Goal: Find specific page/section: Find specific page/section

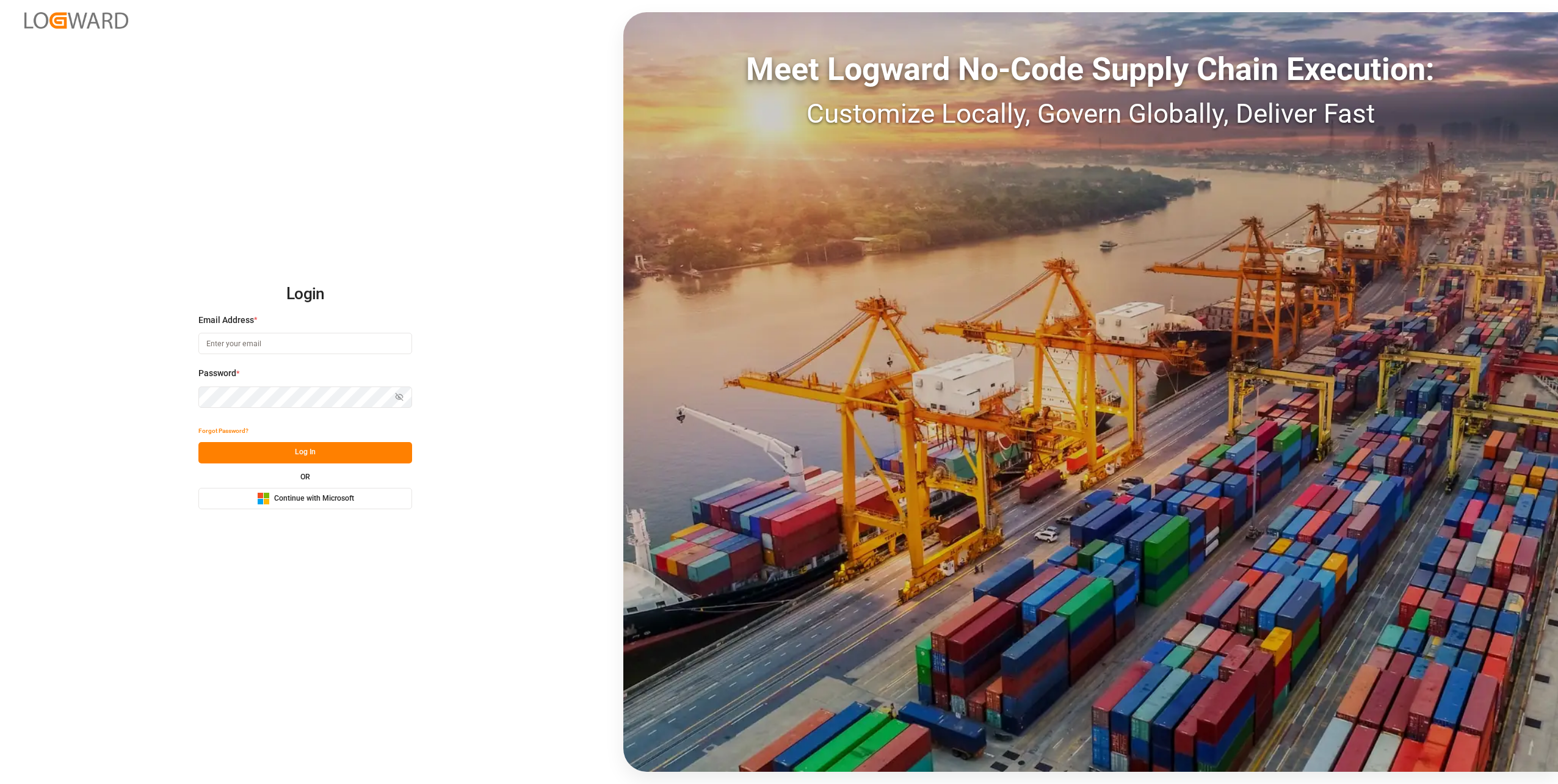
type input "[PERSON_NAME][EMAIL_ADDRESS][DOMAIN_NAME]"
click at [288, 449] on button "Log In" at bounding box center [305, 452] width 214 height 21
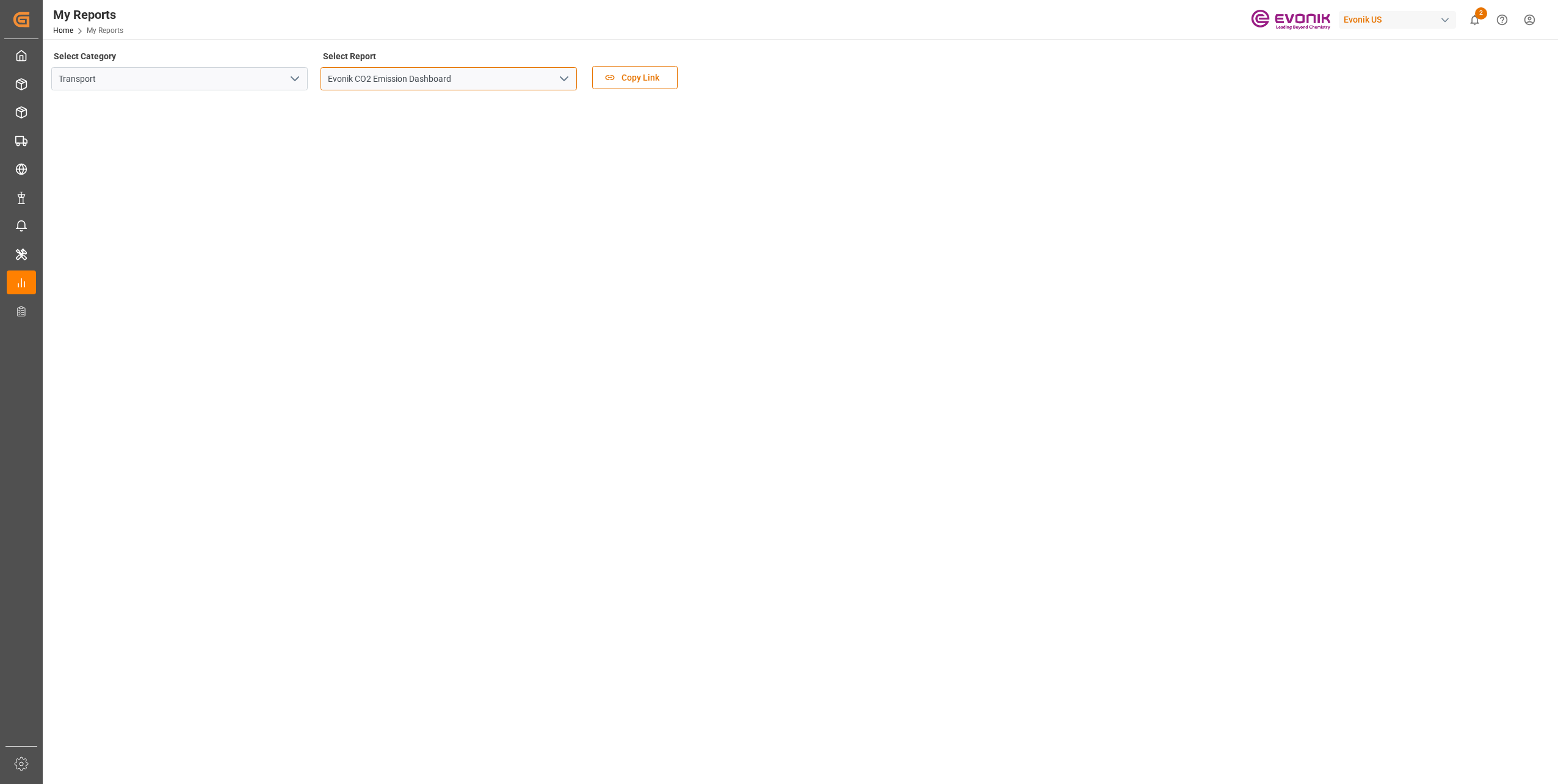
click at [394, 80] on input "Evonik CO2 Emission Dashboard" at bounding box center [448, 78] width 256 height 23
click at [554, 66] on div "Select Report Evonik CO2 Emission Dashboard" at bounding box center [448, 73] width 256 height 52
click at [558, 72] on icon "open menu" at bounding box center [563, 78] width 14 height 14
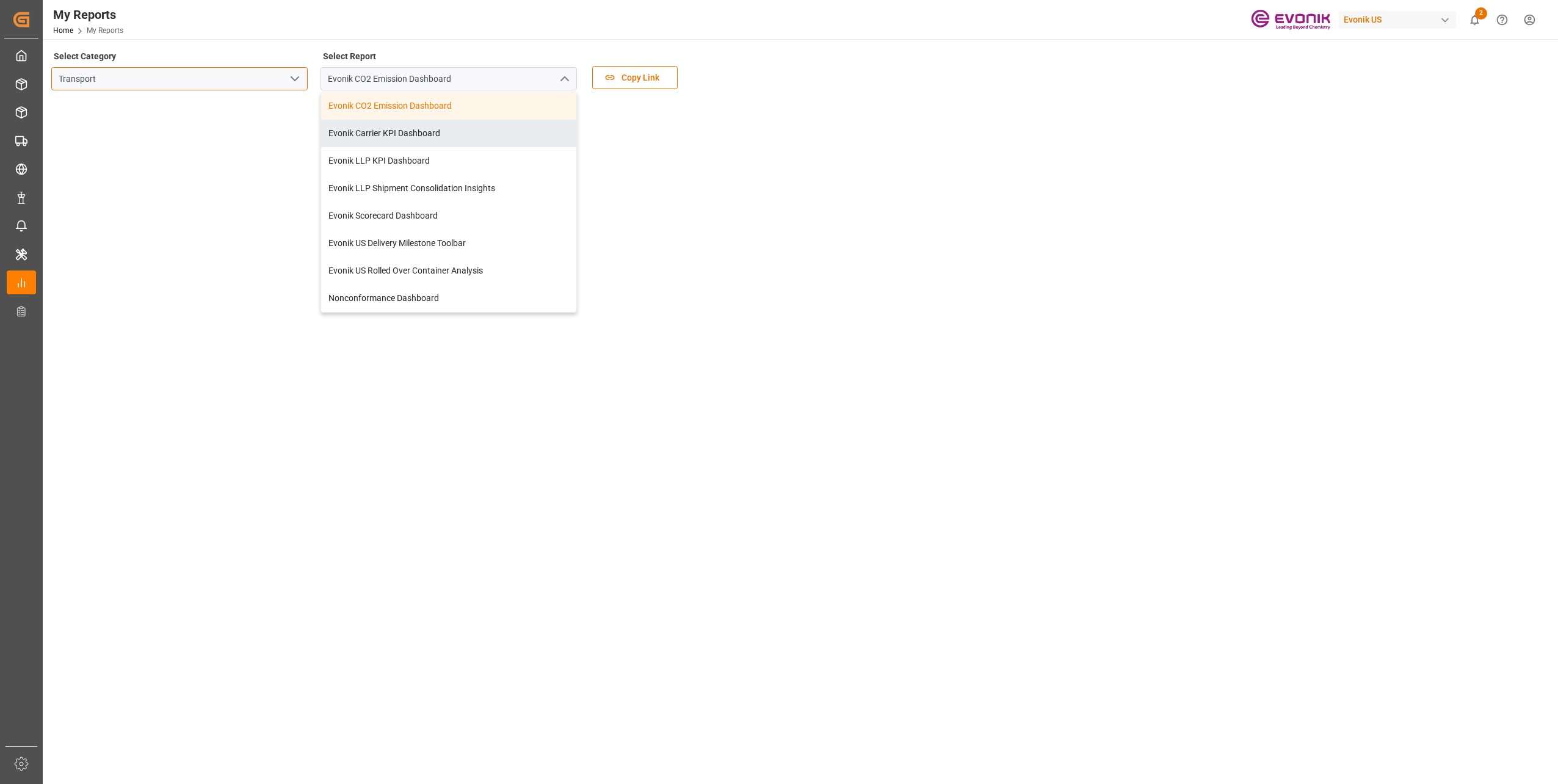
click at [198, 78] on input "Transport" at bounding box center [179, 78] width 256 height 23
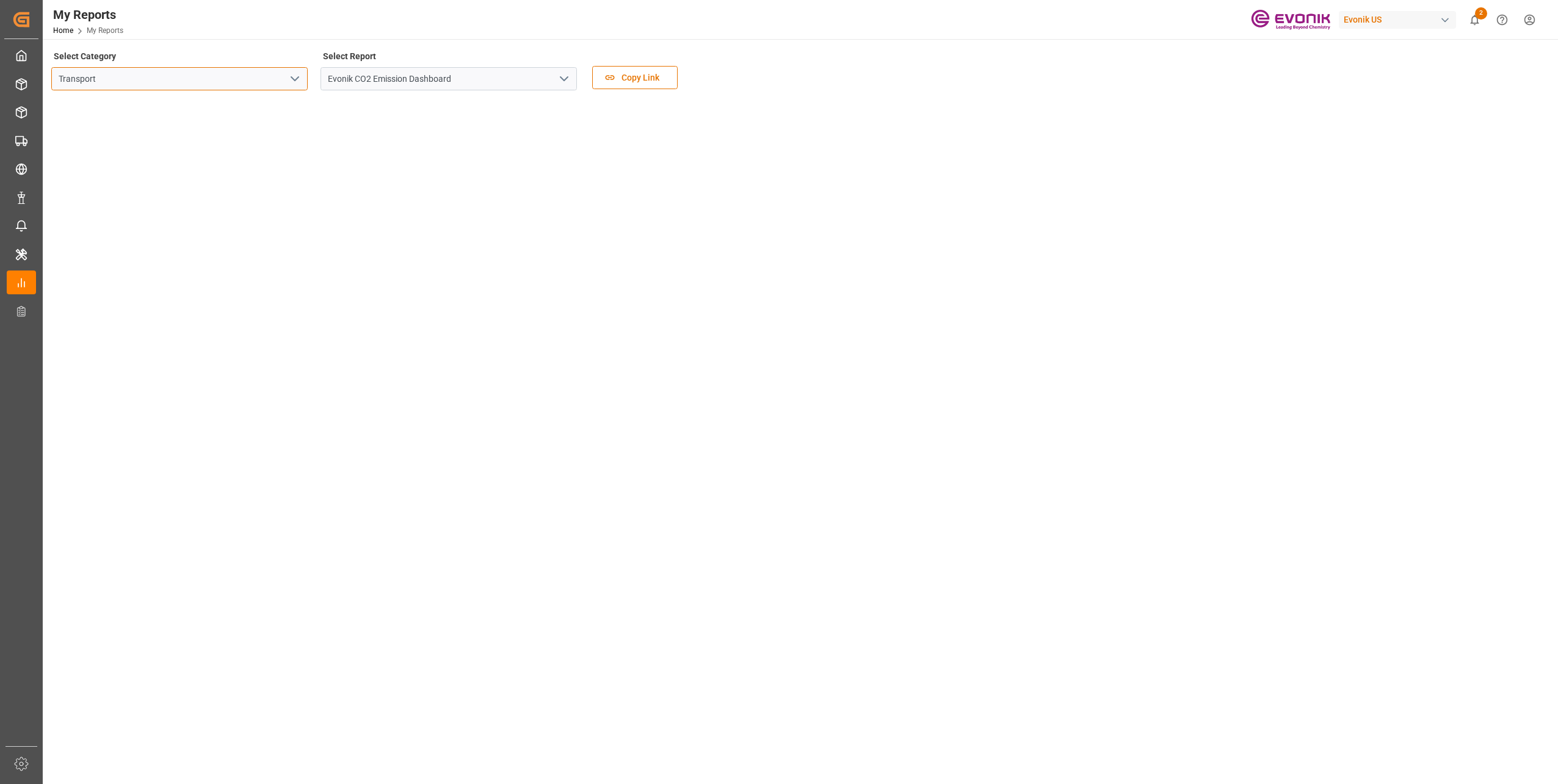
click at [211, 74] on input "Transport" at bounding box center [179, 78] width 256 height 23
click at [255, 74] on input "Transport" at bounding box center [179, 78] width 256 height 23
click at [289, 74] on icon "open menu" at bounding box center [294, 78] width 14 height 14
click at [267, 104] on div "Allocation" at bounding box center [179, 106] width 255 height 27
click at [445, 75] on input "Allocation Management Admin Dashboard" at bounding box center [448, 78] width 256 height 23
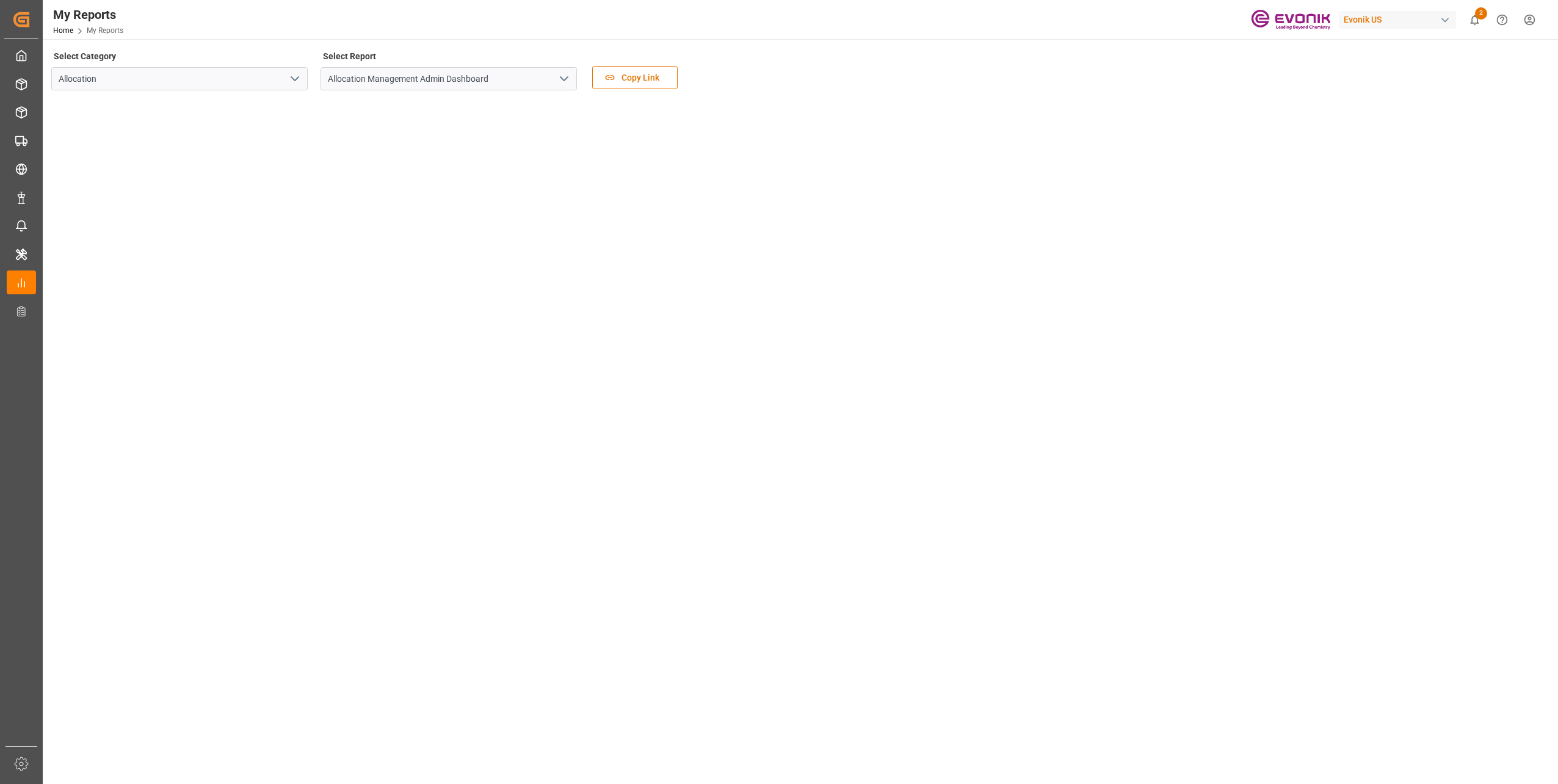
click at [565, 72] on icon "open menu" at bounding box center [563, 78] width 14 height 14
click at [507, 107] on div "Allocation Management Admin Dashboard" at bounding box center [449, 106] width 255 height 27
click at [243, 52] on div "Select Category Allocation" at bounding box center [179, 73] width 256 height 52
click at [178, 600] on main "Select Category Allocation Select Report Allocation Management Admin Dashboard …" at bounding box center [799, 416] width 1513 height 738
click at [170, 50] on div "Select Category Allocation" at bounding box center [179, 73] width 256 height 52
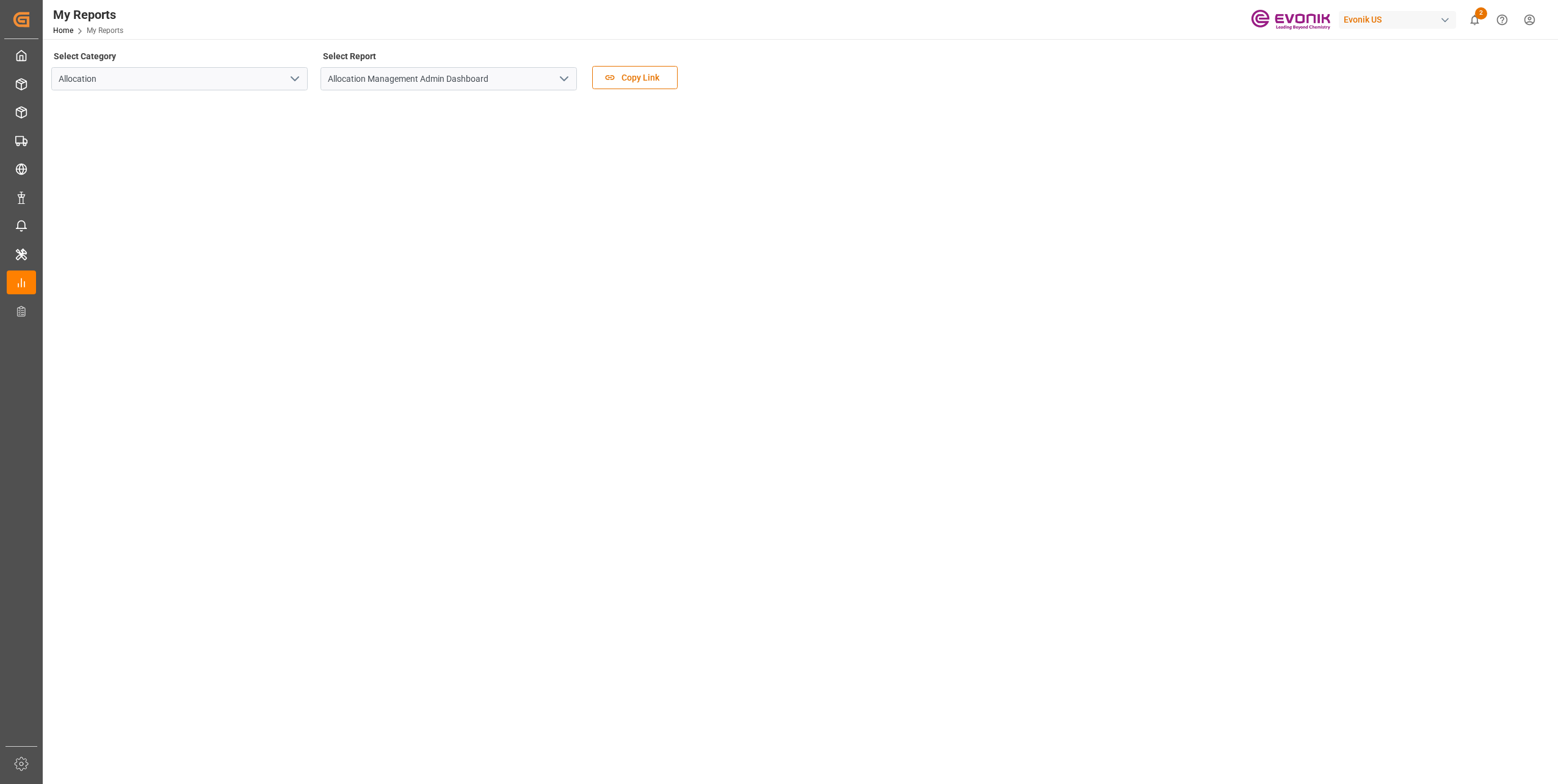
click at [237, 32] on div "My Reports Home My Reports Evonik US 2 Notifications Only show unread All Mark …" at bounding box center [796, 19] width 1524 height 39
click at [167, 661] on main "Select Category Allocation Select Report Allocation Management Admin Dashboard …" at bounding box center [799, 416] width 1513 height 738
click at [206, 610] on main "Select Category Allocation Select Report Allocation Management Admin Dashboard …" at bounding box center [799, 416] width 1513 height 738
click at [359, 653] on main "Select Category Allocation Select Report Allocation Management Admin Dashboard …" at bounding box center [799, 416] width 1513 height 738
click at [284, 613] on main "Select Category Allocation Select Report Allocation Management Admin Dashboard …" at bounding box center [799, 416] width 1513 height 738
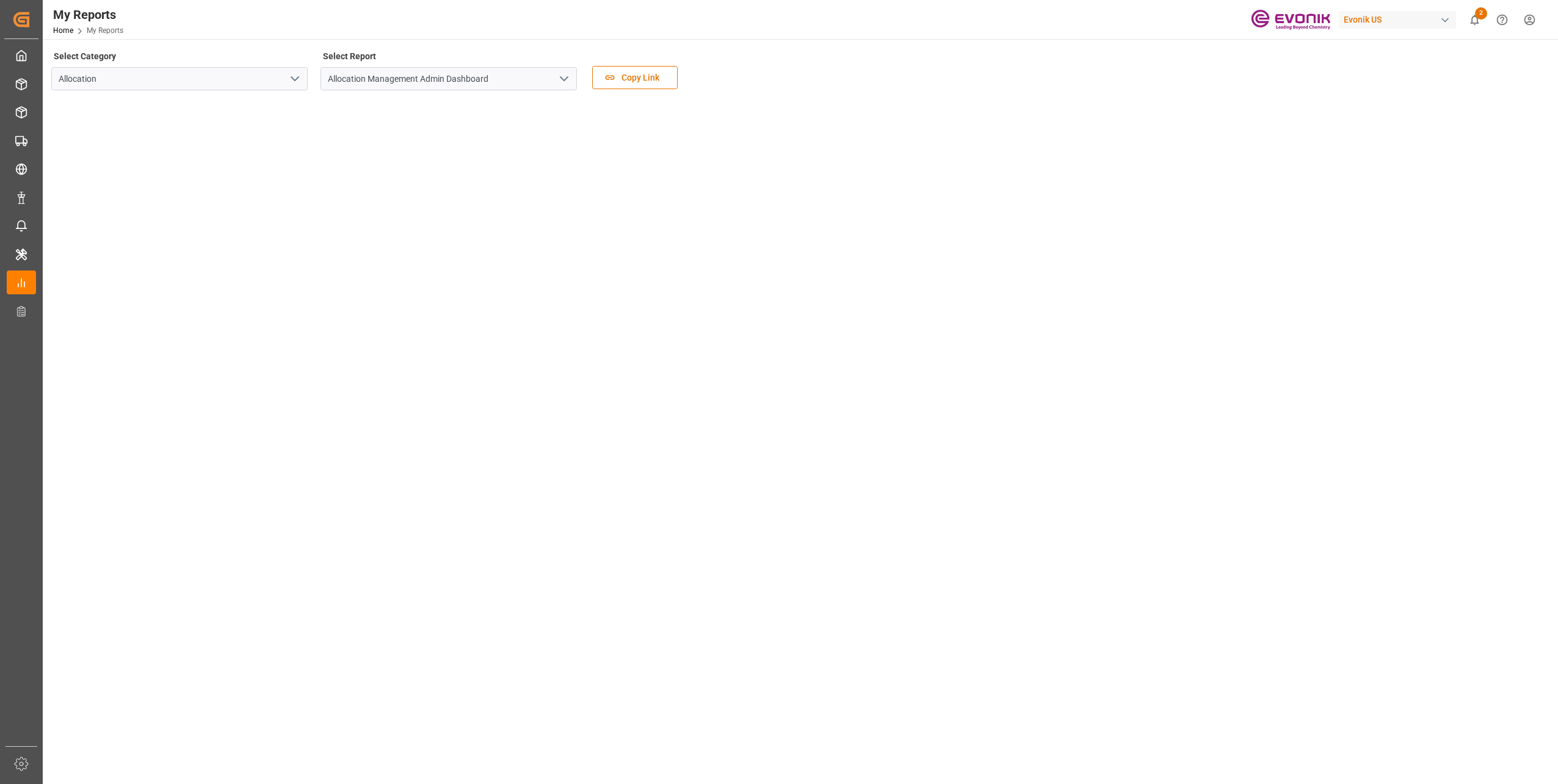
click at [296, 74] on icon "open menu" at bounding box center [294, 78] width 14 height 14
click at [266, 129] on div "Transport" at bounding box center [179, 133] width 255 height 27
click at [562, 80] on icon "open menu" at bounding box center [563, 78] width 14 height 14
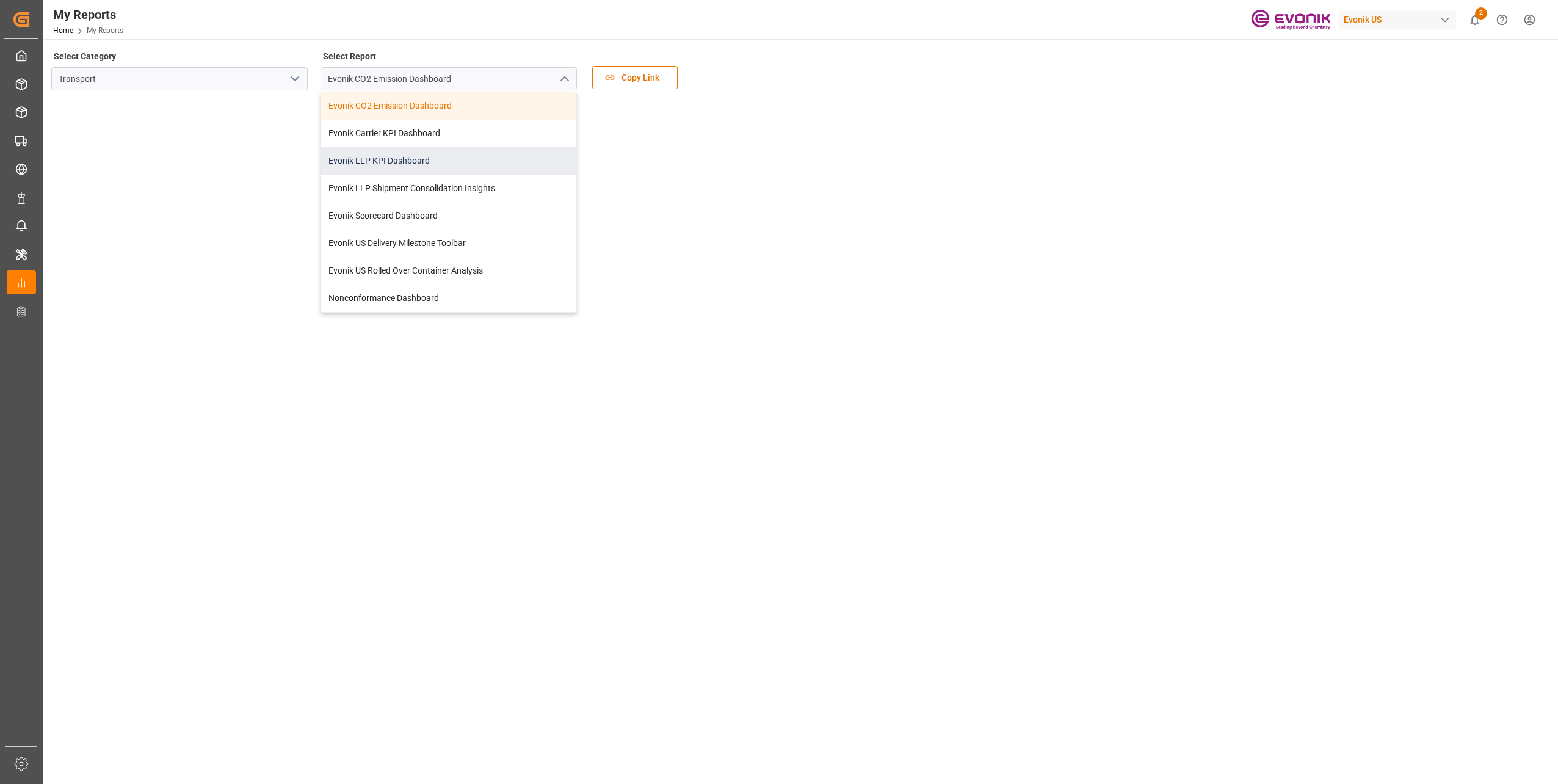
click at [496, 160] on div "Evonik LLP KPI Dashboard" at bounding box center [449, 161] width 255 height 27
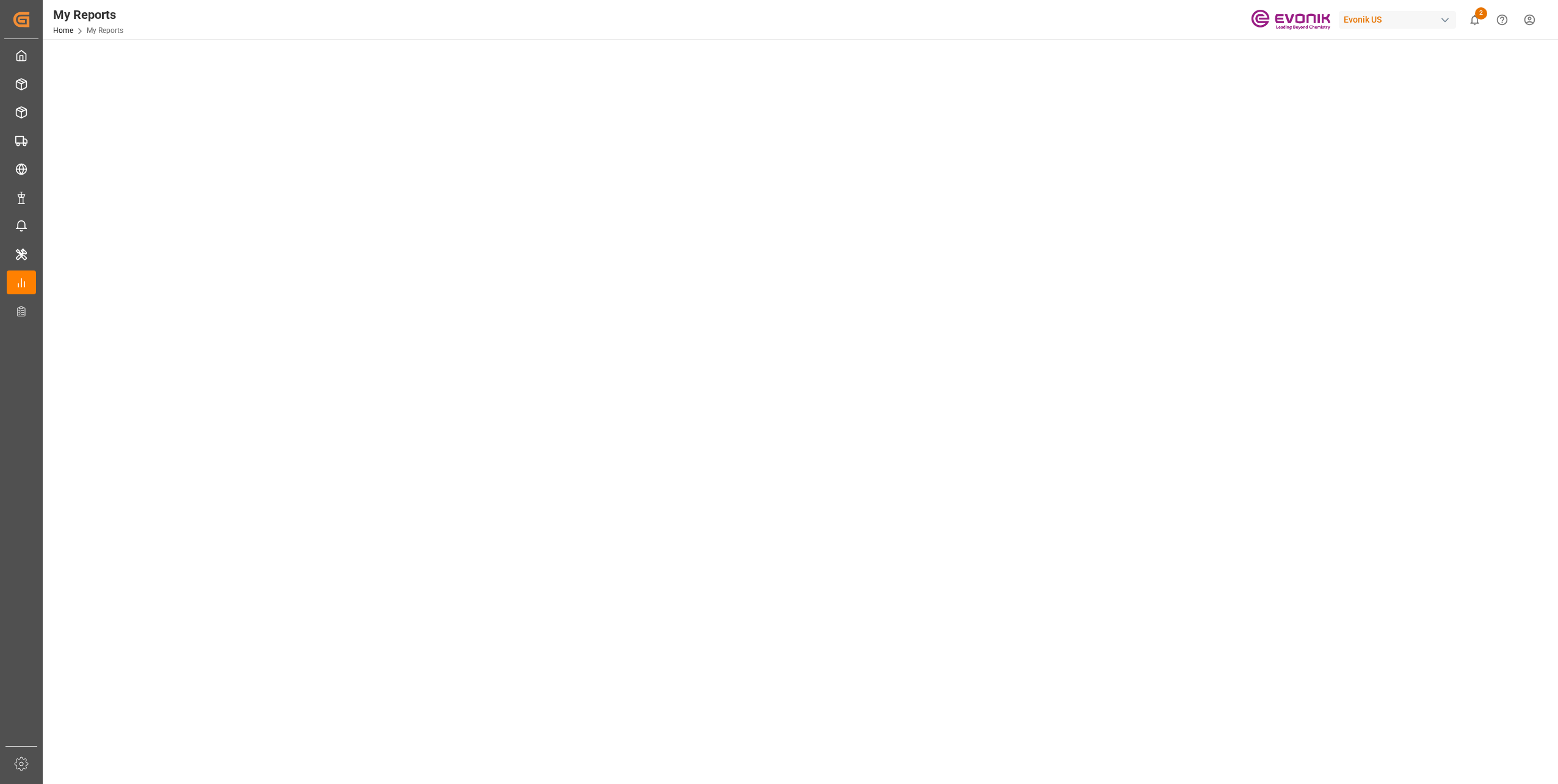
scroll to position [366, 0]
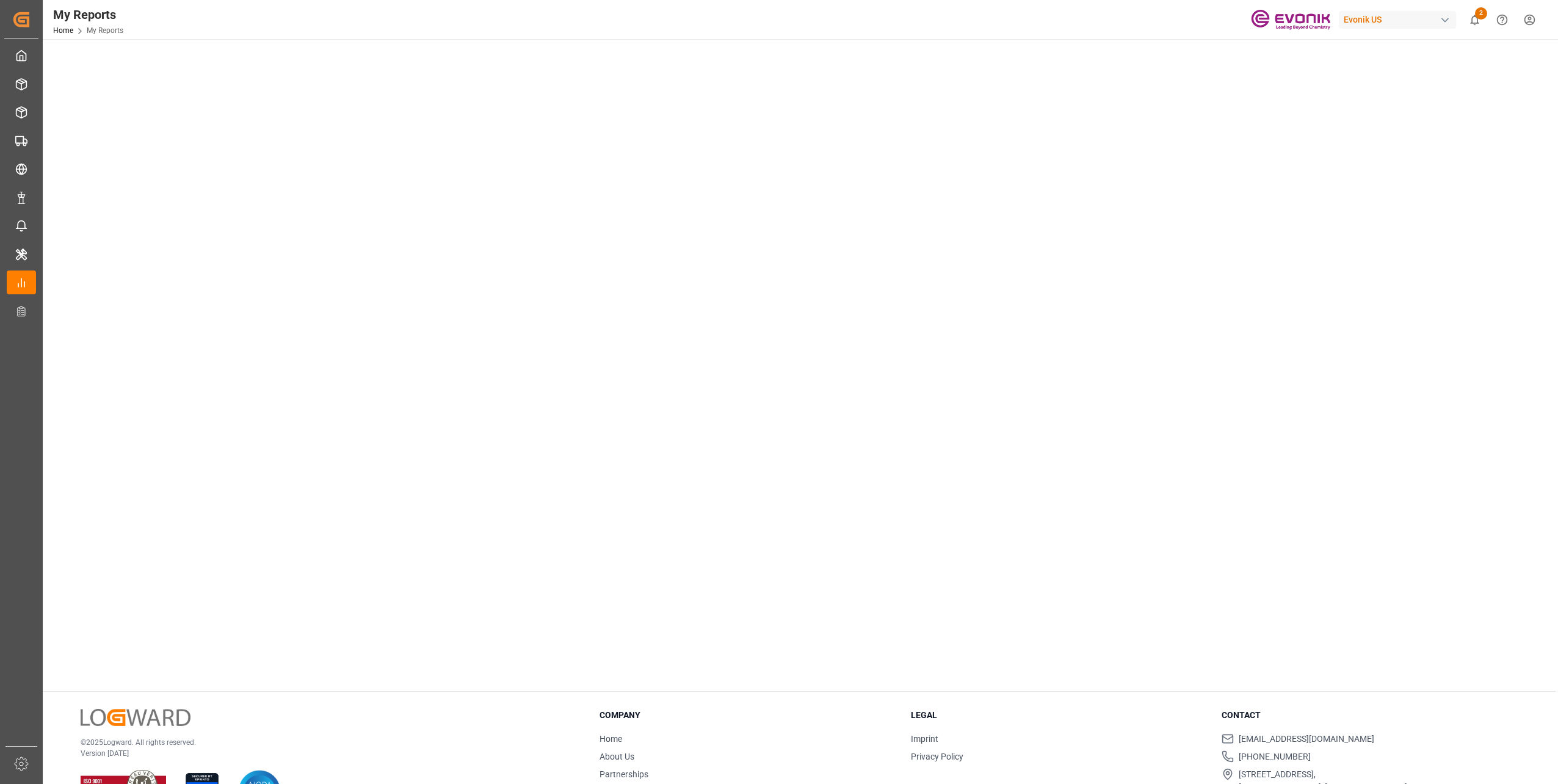
click at [916, 367] on tableau-viz at bounding box center [798, 207] width 1493 height 947
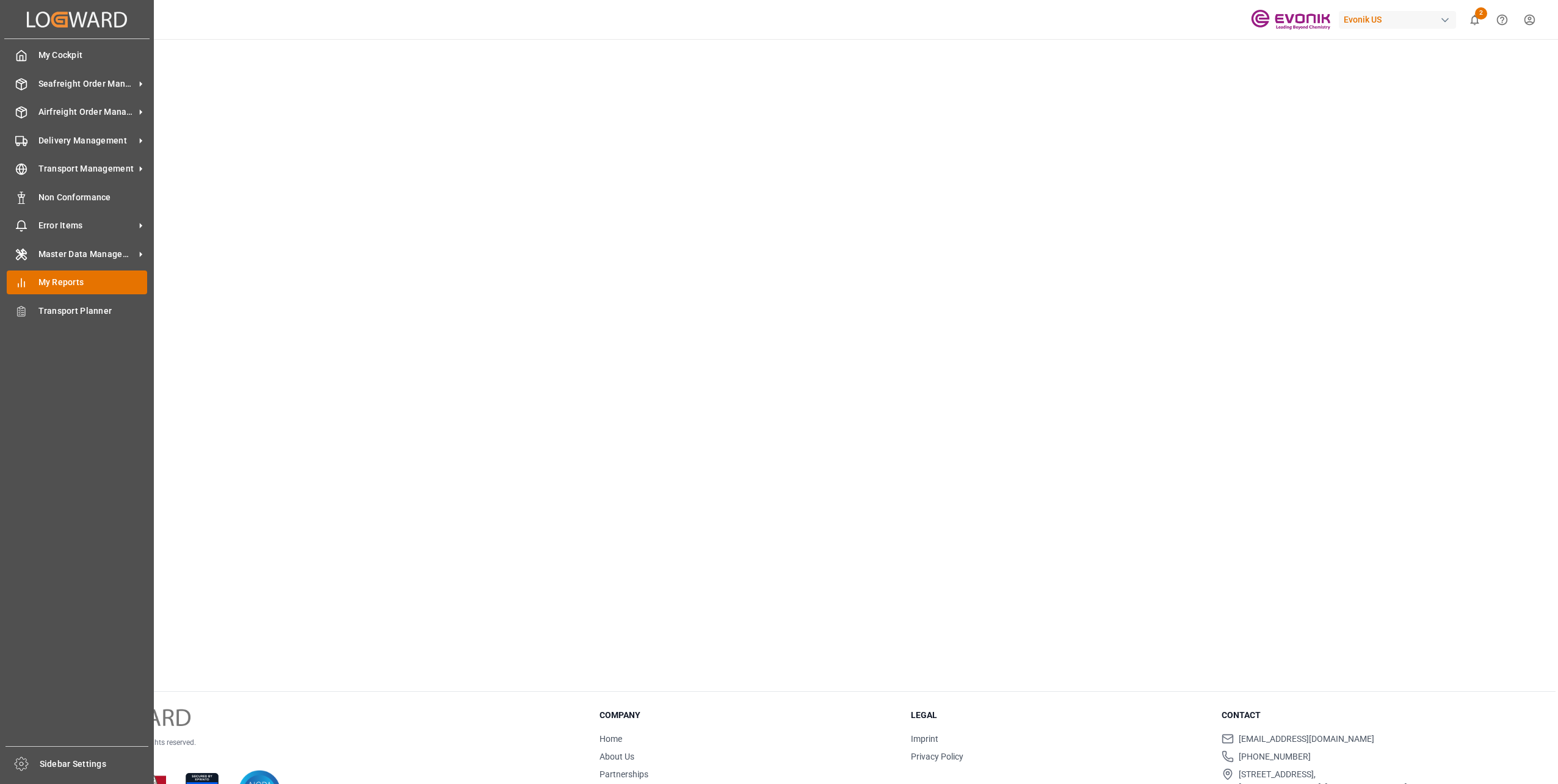
scroll to position [411, 0]
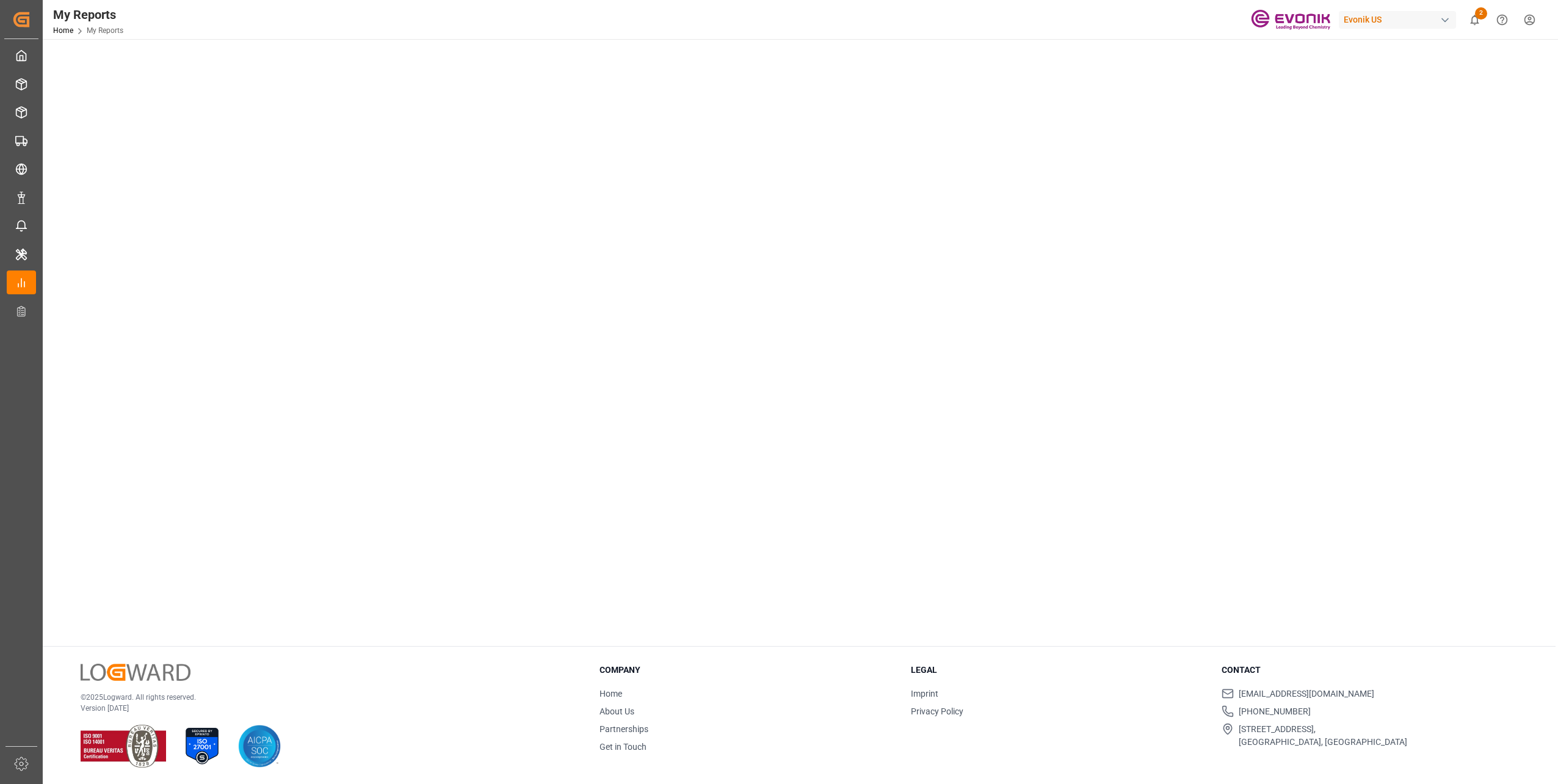
click at [435, 655] on div "© 2025 Logward. All rights reserved. Version [DATE] Company Home About Us Partn…" at bounding box center [799, 715] width 1513 height 139
click at [924, 195] on tableau-viz at bounding box center [798, 162] width 1493 height 947
click at [1002, 265] on tableau-viz at bounding box center [798, 162] width 1493 height 947
click at [987, 204] on tableau-viz at bounding box center [798, 162] width 1493 height 947
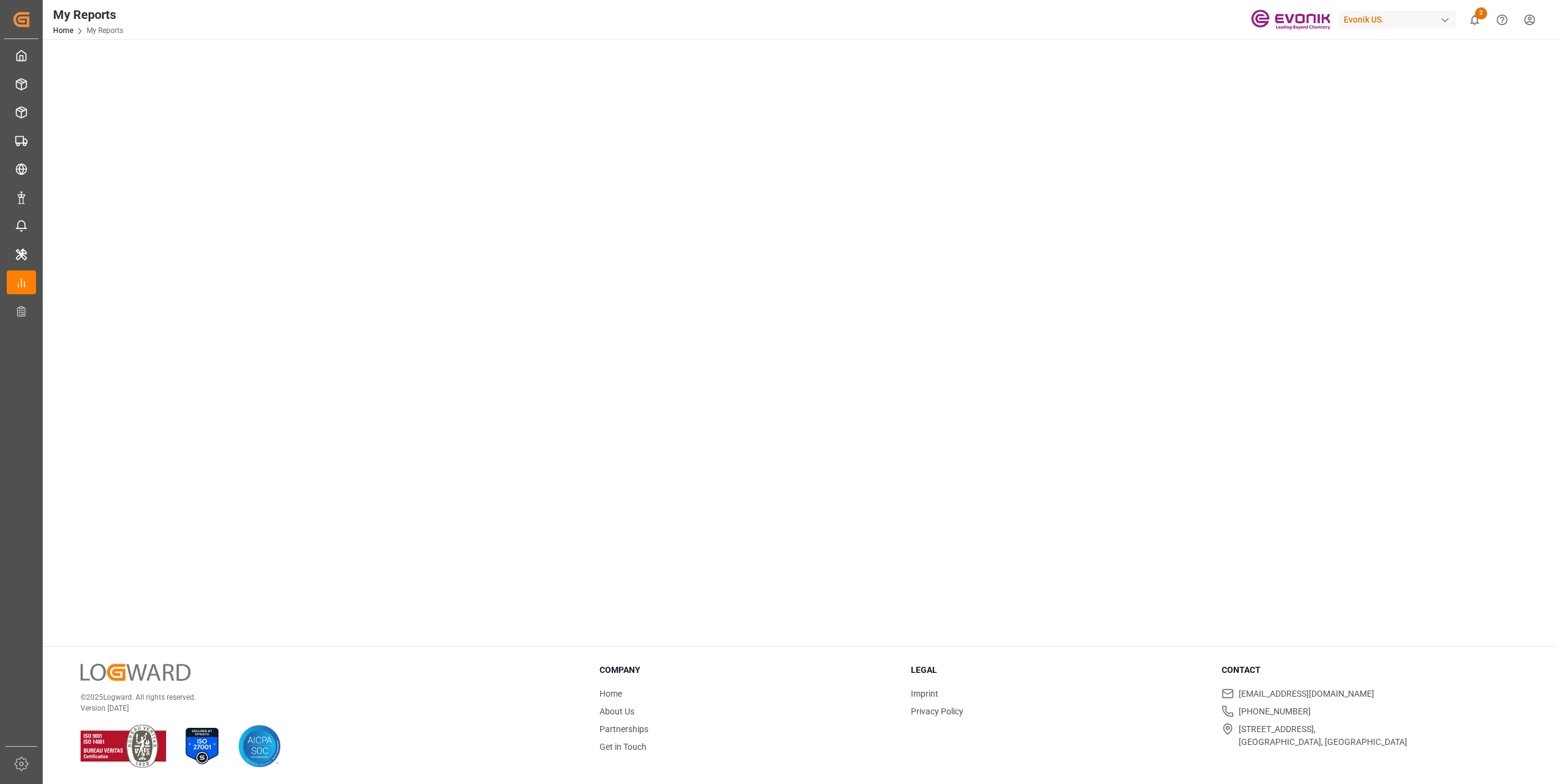
click at [991, 211] on tableau-viz at bounding box center [798, 162] width 1493 height 947
click at [937, 447] on tableau-viz at bounding box center [798, 162] width 1493 height 947
click at [944, 473] on tableau-viz at bounding box center [798, 162] width 1493 height 947
click at [281, 653] on div "© 2025 Logward. All rights reserved. Version [DATE] Company Home About Us Partn…" at bounding box center [799, 715] width 1513 height 139
click at [947, 230] on tableau-viz at bounding box center [798, 162] width 1493 height 947
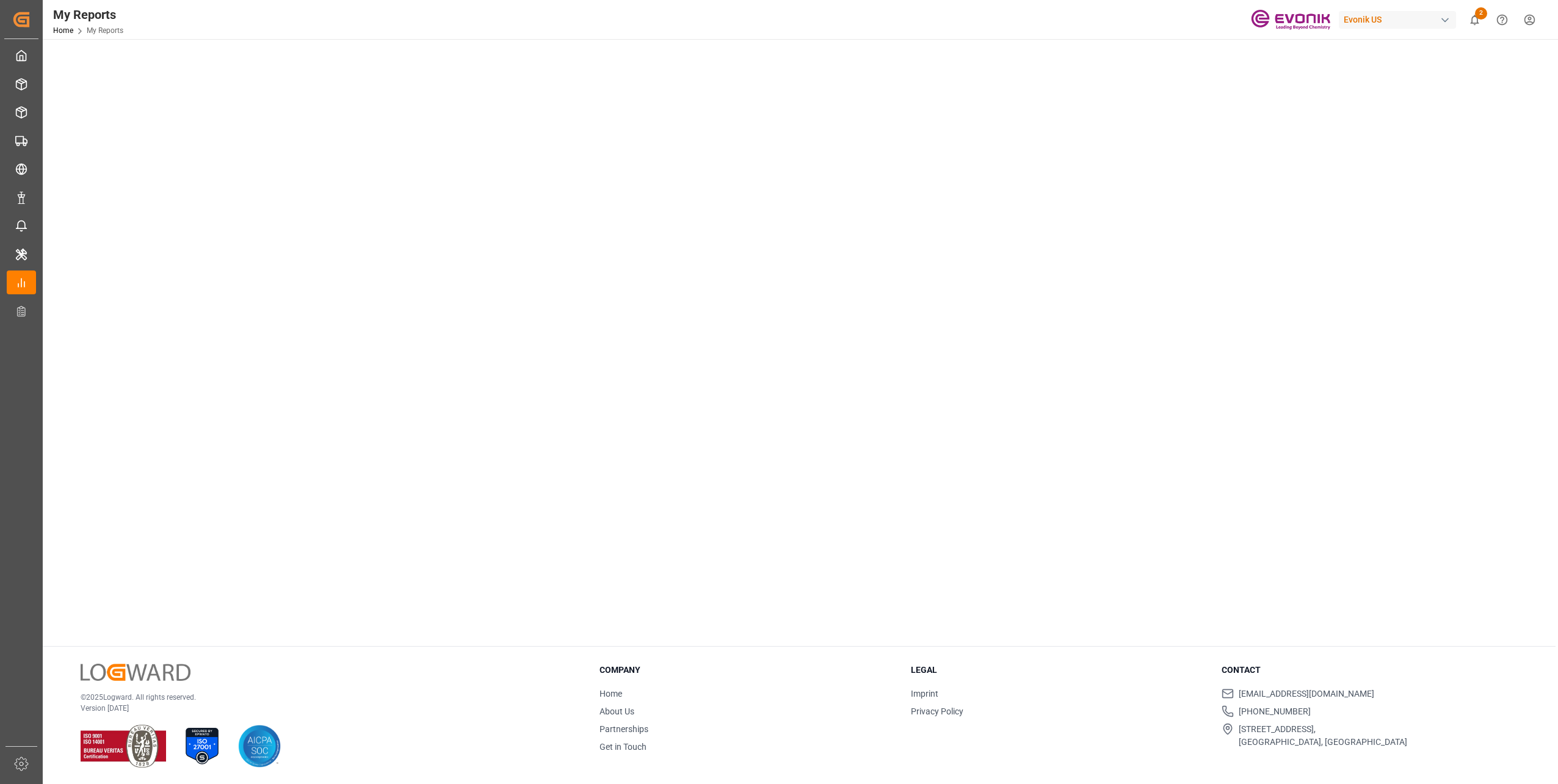
click at [935, 170] on tableau-viz at bounding box center [798, 162] width 1493 height 947
click at [1048, 536] on tableau-viz at bounding box center [798, 162] width 1493 height 947
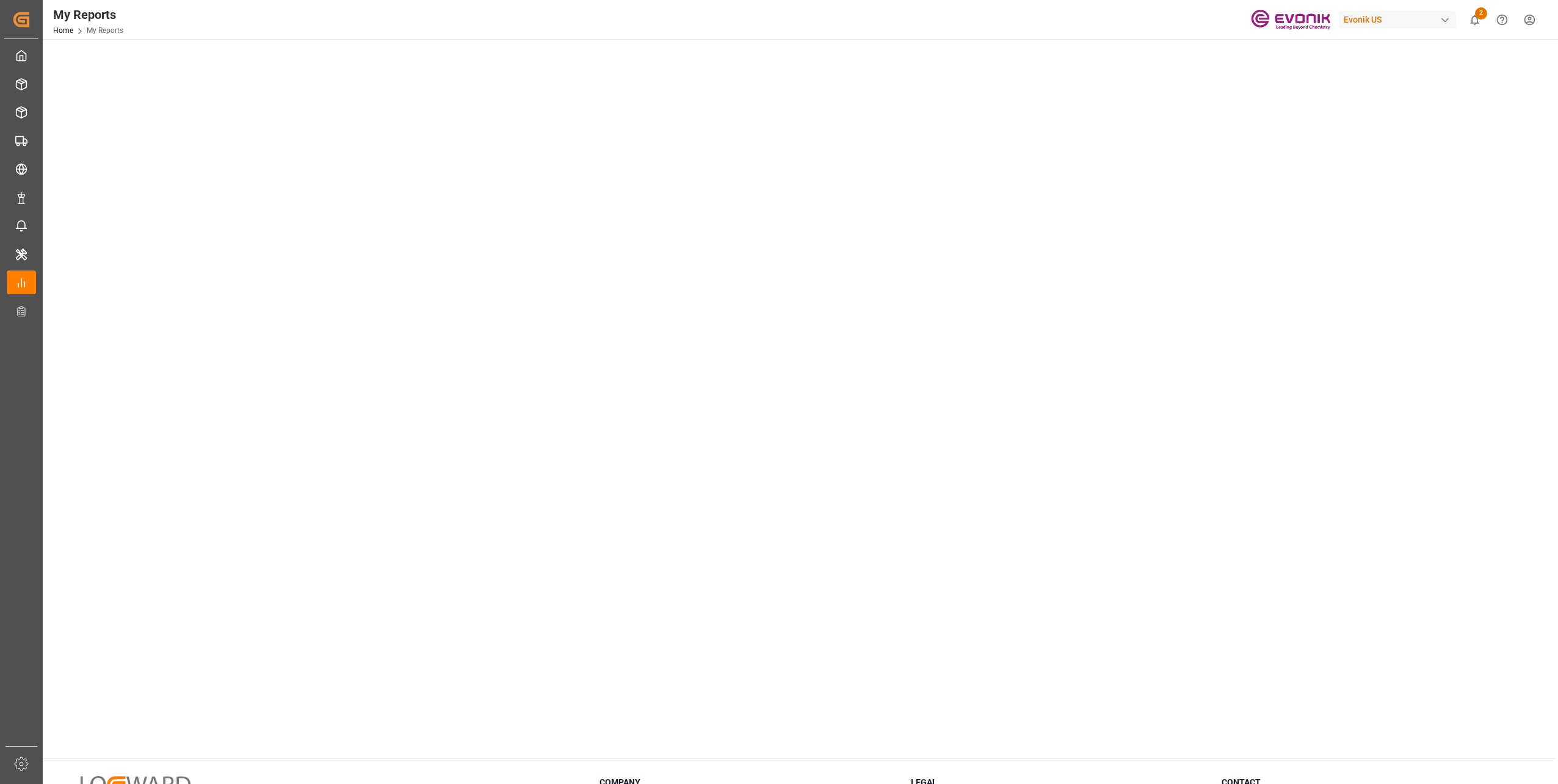
scroll to position [366, 0]
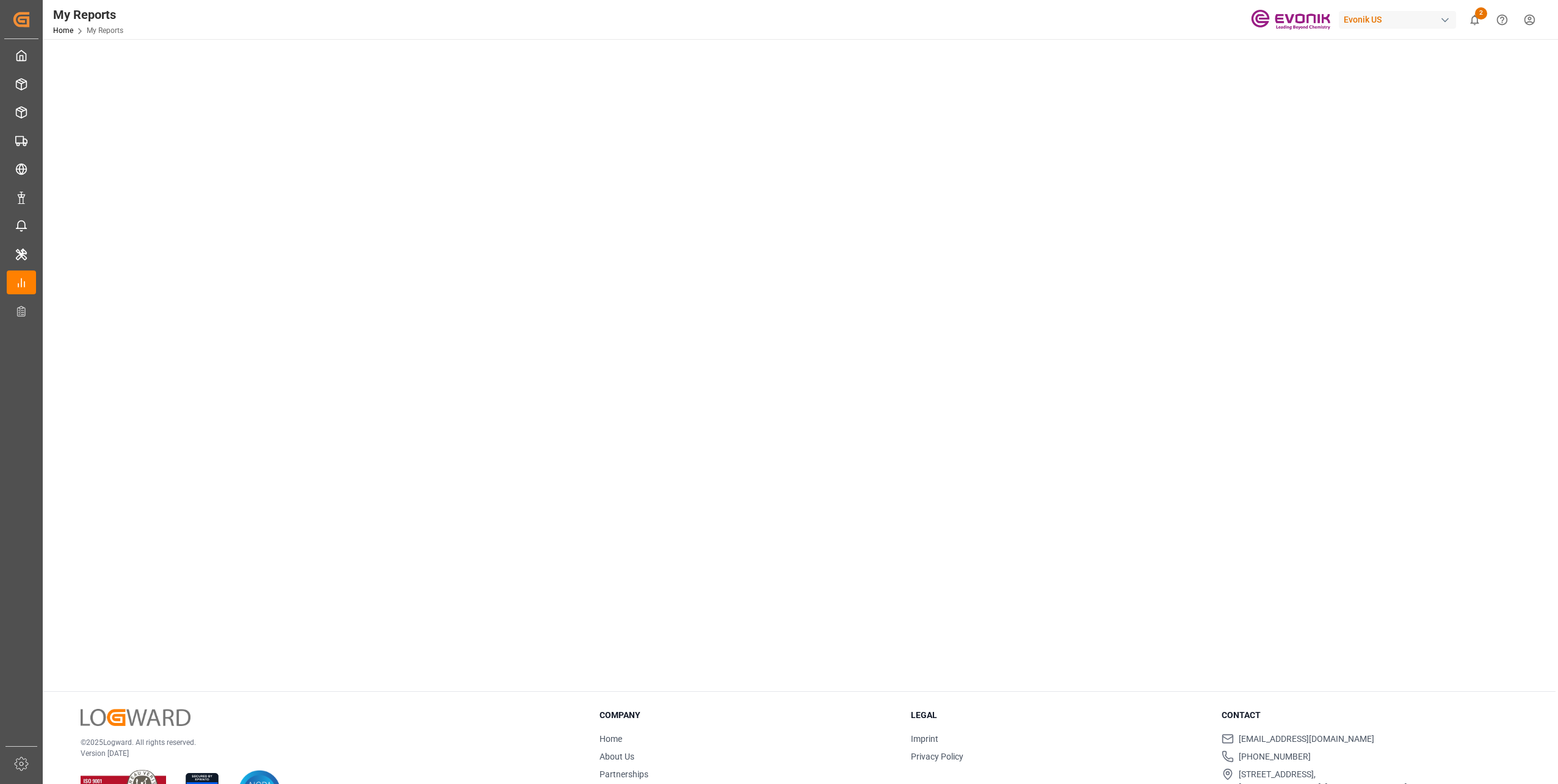
click at [979, 325] on tableau-viz at bounding box center [798, 207] width 1493 height 947
click at [969, 287] on tableau-viz at bounding box center [798, 207] width 1493 height 947
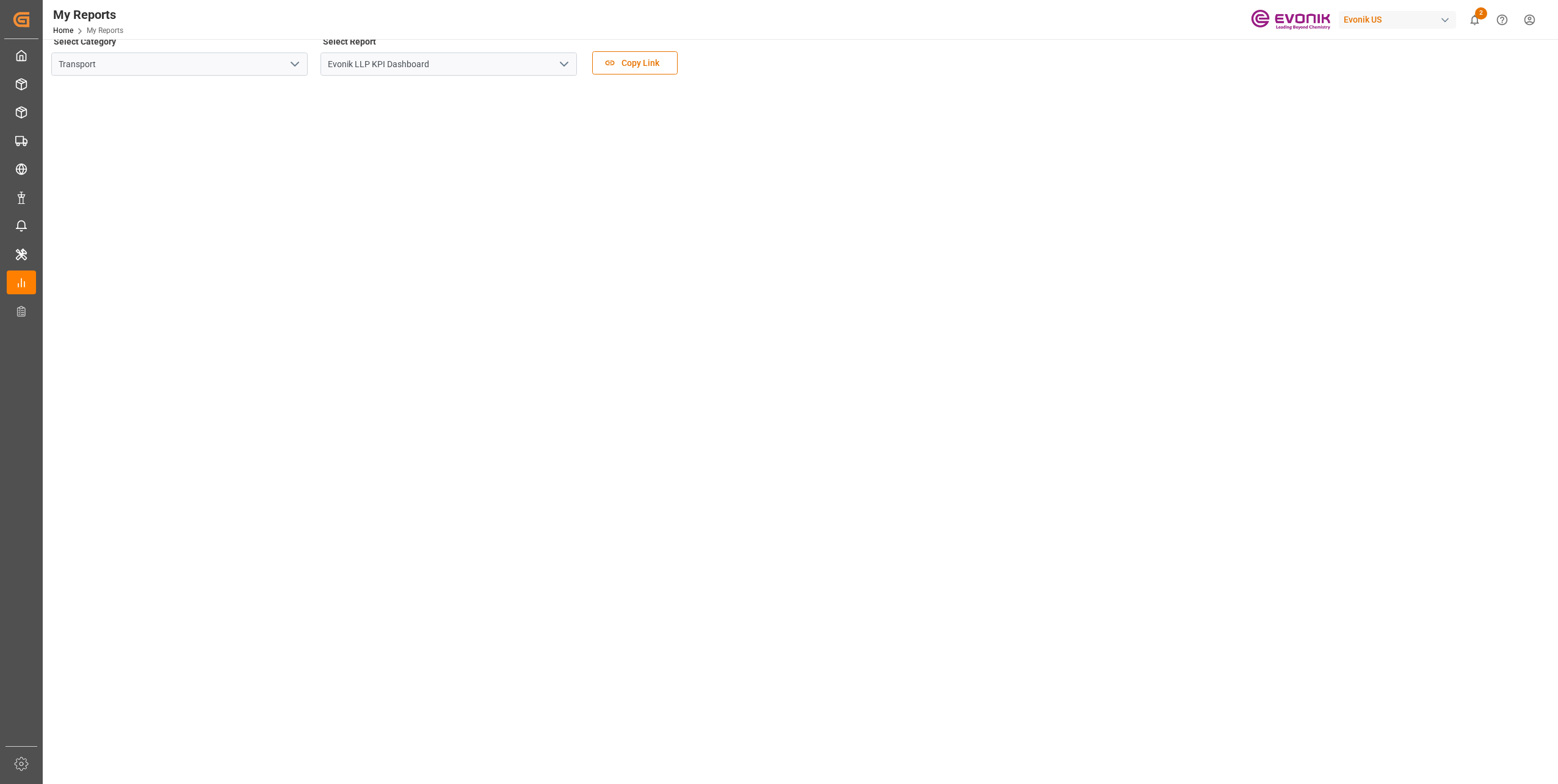
scroll to position [0, 0]
click at [933, 236] on tableau-viz at bounding box center [798, 573] width 1493 height 947
click at [211, 79] on input "Transport" at bounding box center [179, 78] width 256 height 23
click at [109, 84] on input "Transport" at bounding box center [179, 78] width 256 height 23
click at [297, 80] on icon "open menu" at bounding box center [294, 78] width 14 height 14
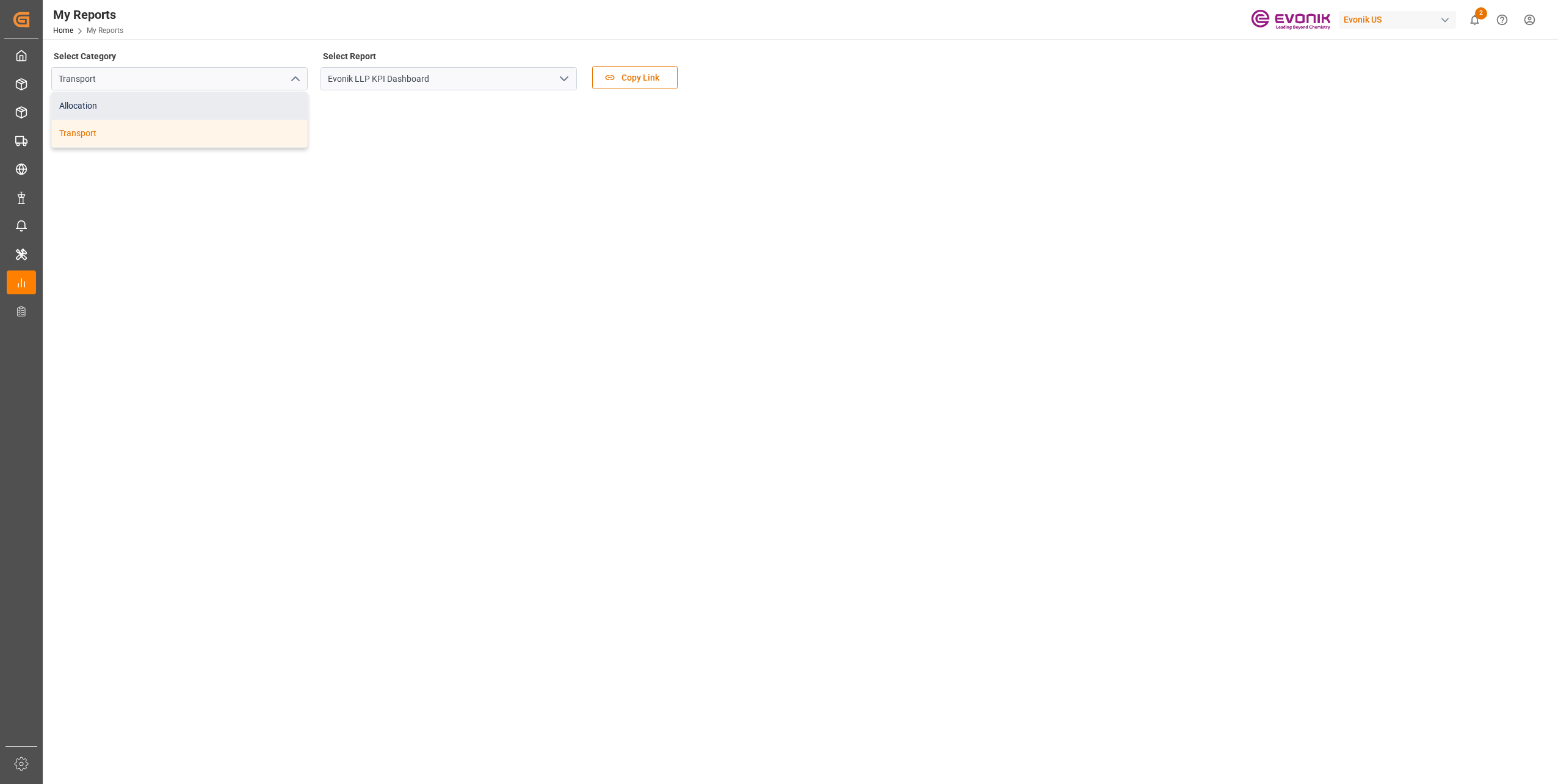
click at [209, 100] on div "Allocation" at bounding box center [179, 106] width 255 height 27
click at [303, 625] on main "Select Category Allocation Select Report Allocation Management Admin Dashboard …" at bounding box center [799, 416] width 1513 height 738
click at [243, 605] on main "Select Category Allocation Select Report Allocation Management Admin Dashboard …" at bounding box center [799, 416] width 1513 height 738
click at [225, 78] on input "Allocation" at bounding box center [179, 78] width 256 height 23
click at [276, 77] on input "Allocation" at bounding box center [179, 78] width 256 height 23
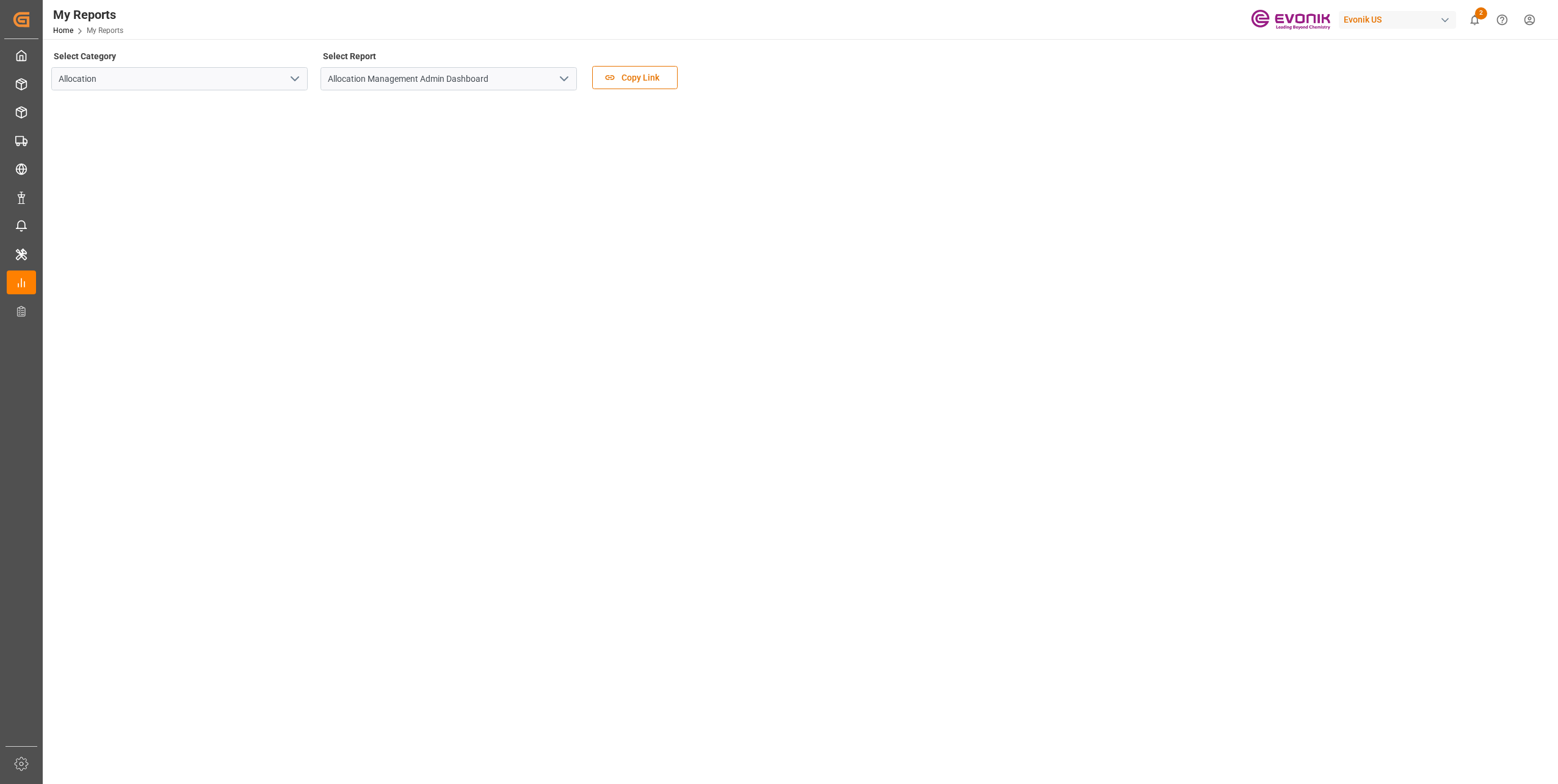
click at [289, 74] on icon "open menu" at bounding box center [294, 78] width 14 height 14
click at [132, 135] on div "Transport" at bounding box center [179, 133] width 255 height 27
click at [562, 80] on icon "open menu" at bounding box center [563, 78] width 14 height 14
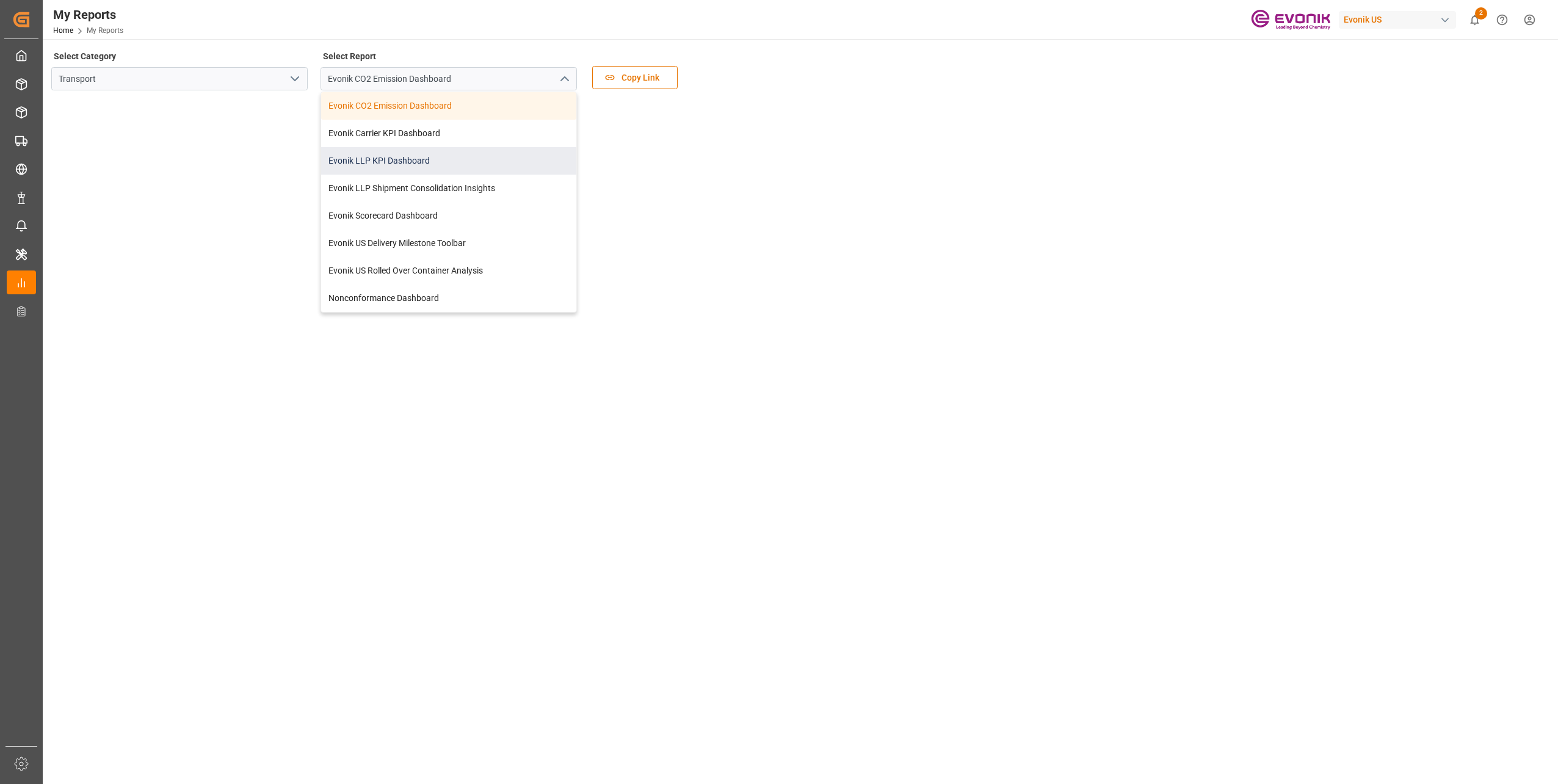
click at [466, 162] on div "Evonik LLP KPI Dashboard" at bounding box center [449, 161] width 255 height 27
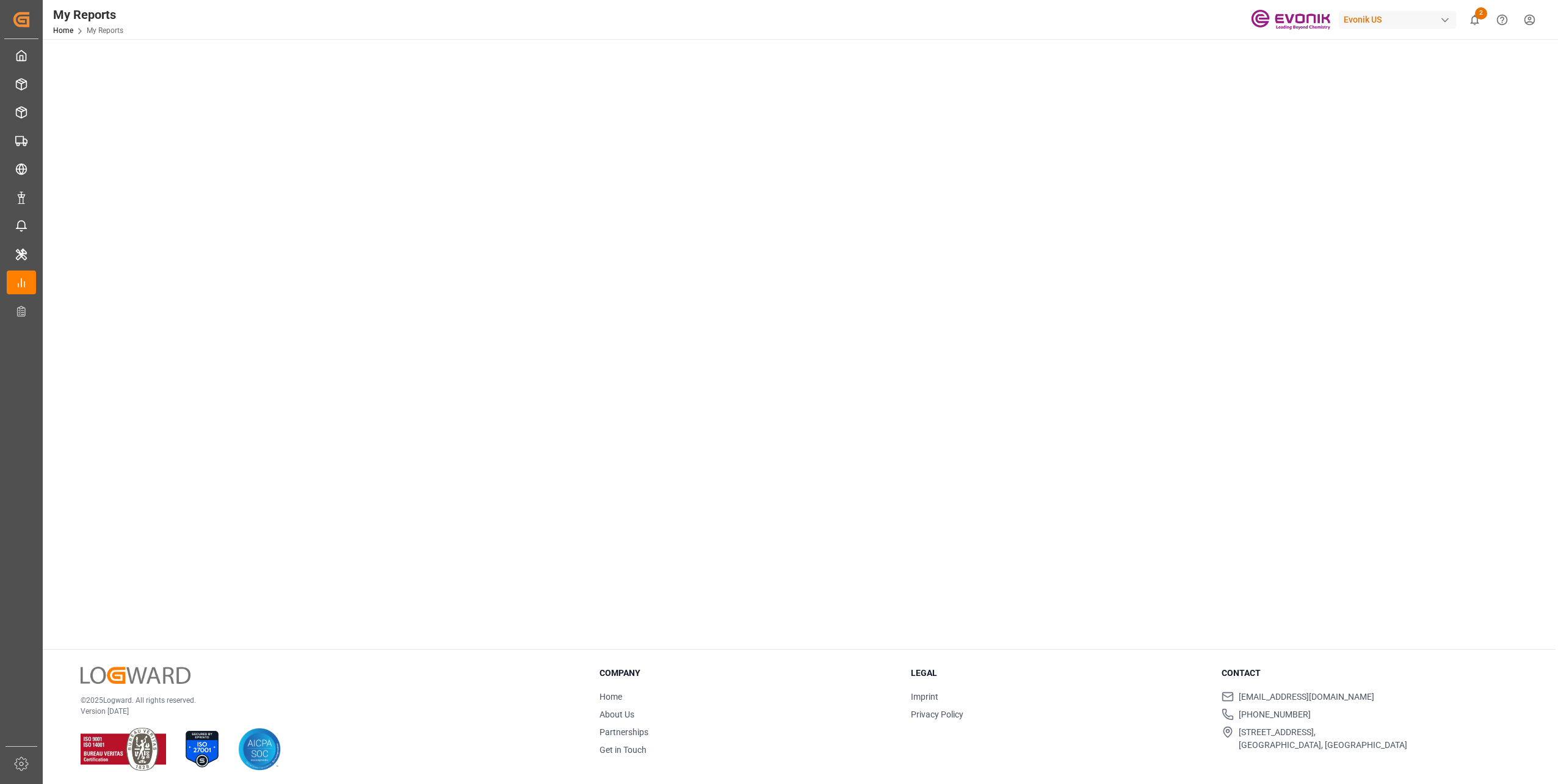
scroll to position [411, 0]
click at [953, 321] on tableau-viz at bounding box center [798, 162] width 1493 height 947
click at [931, 541] on tableau-viz at bounding box center [798, 162] width 1493 height 947
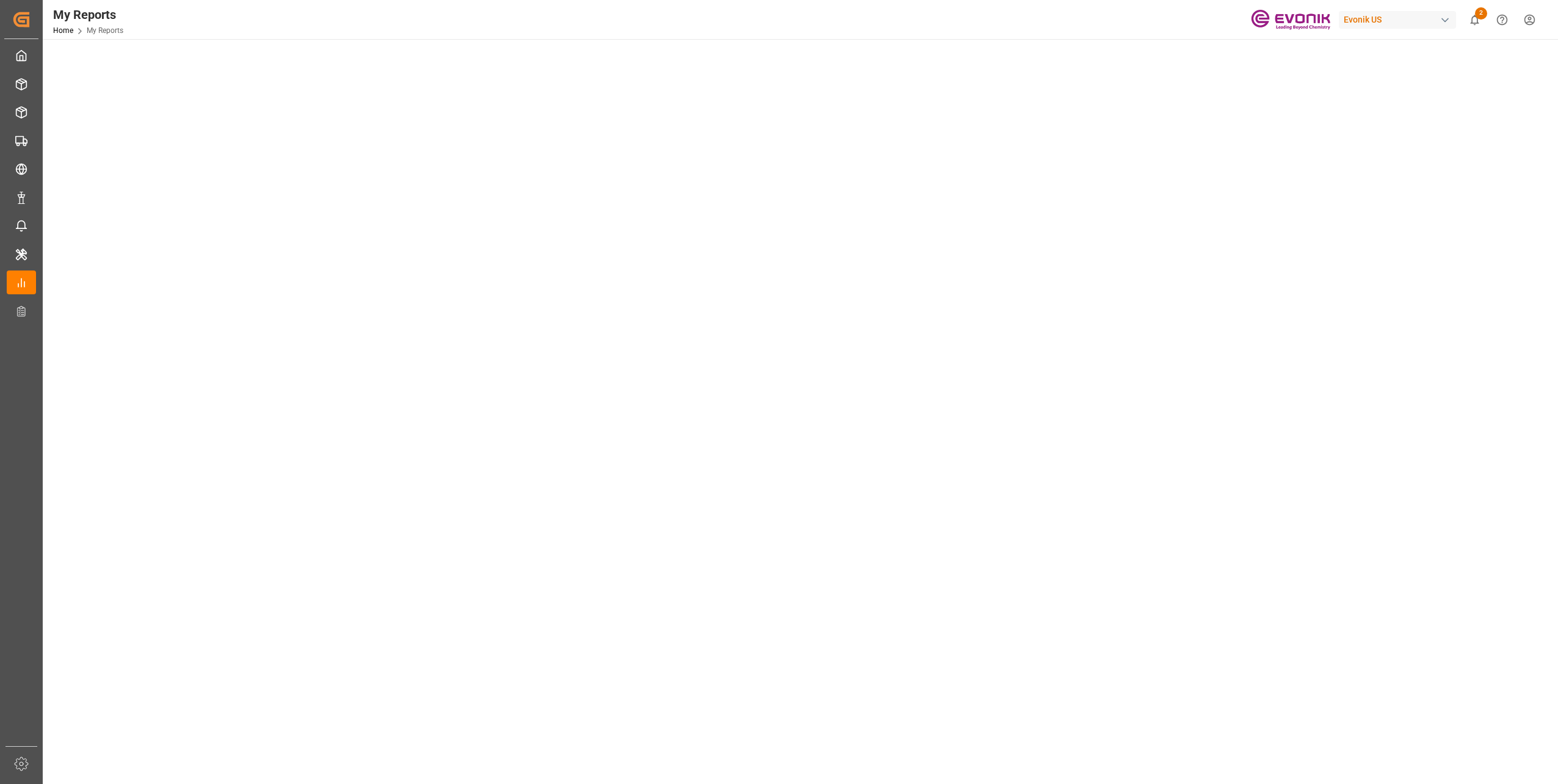
scroll to position [167, 0]
click at [985, 375] on tableau-viz at bounding box center [798, 407] width 1493 height 947
click at [933, 391] on tableau-viz at bounding box center [798, 407] width 1493 height 947
click at [920, 341] on tableau-viz at bounding box center [798, 407] width 1493 height 947
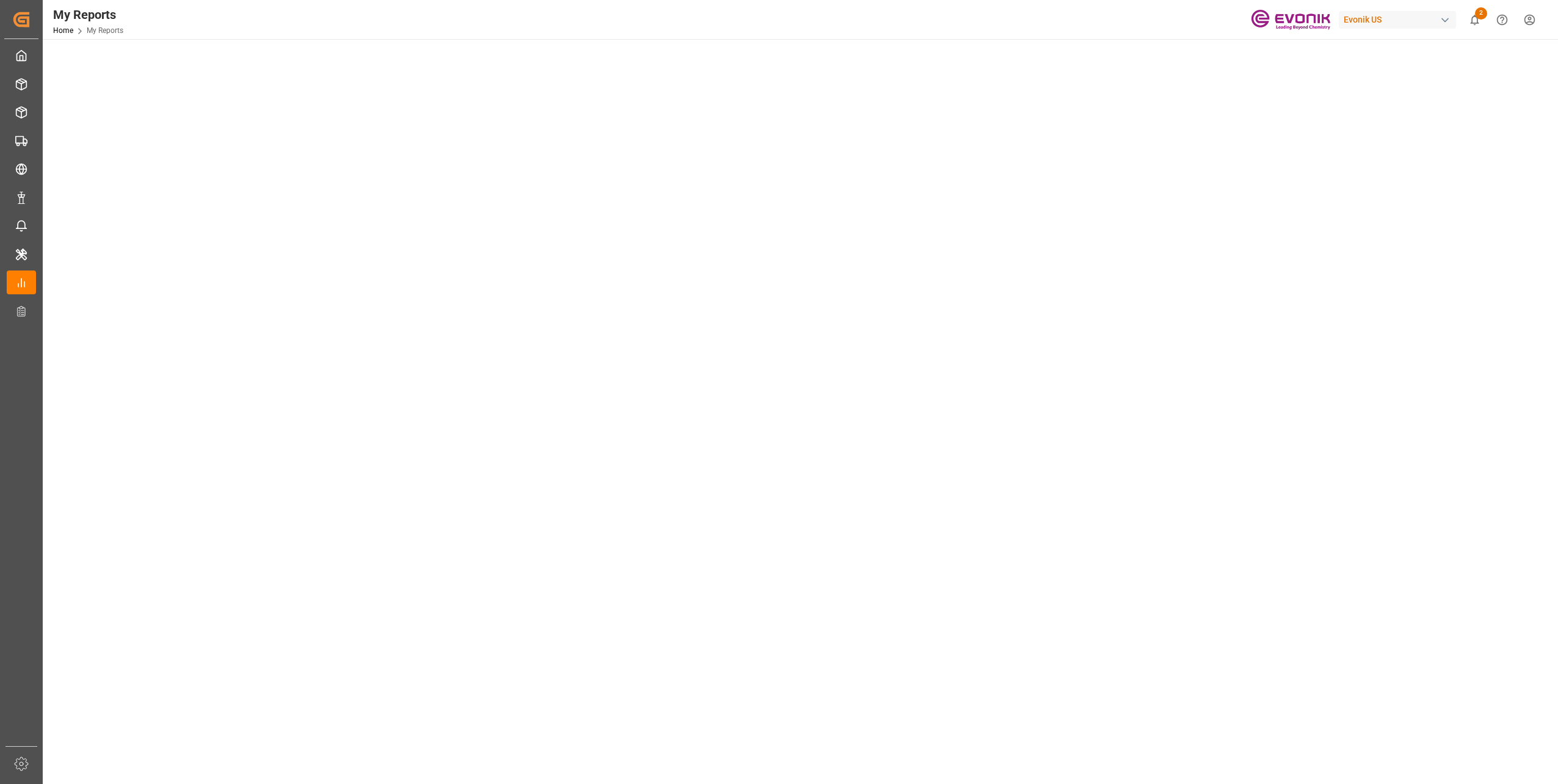
scroll to position [366, 0]
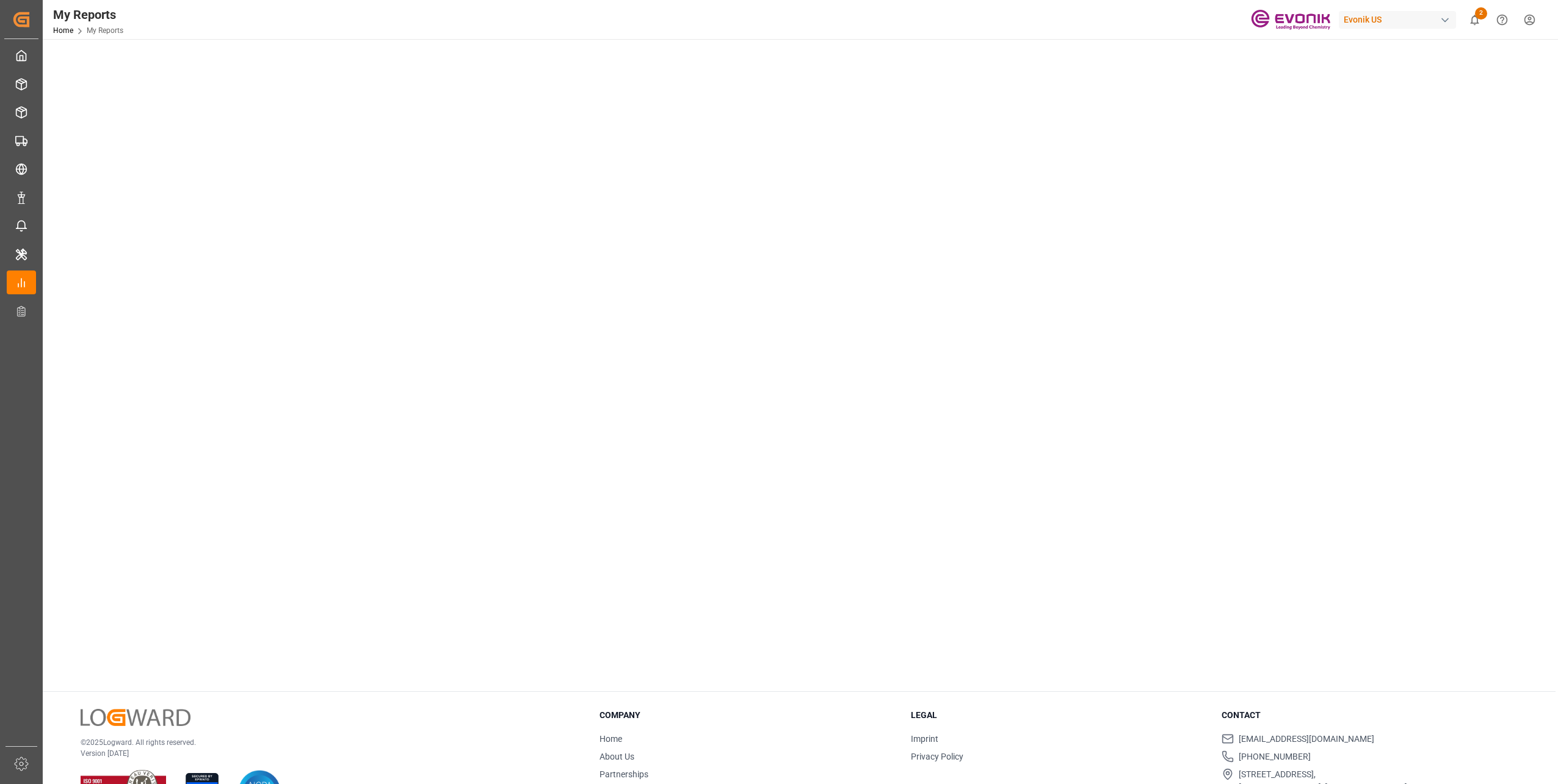
click at [1022, 453] on tableau-viz at bounding box center [798, 207] width 1493 height 947
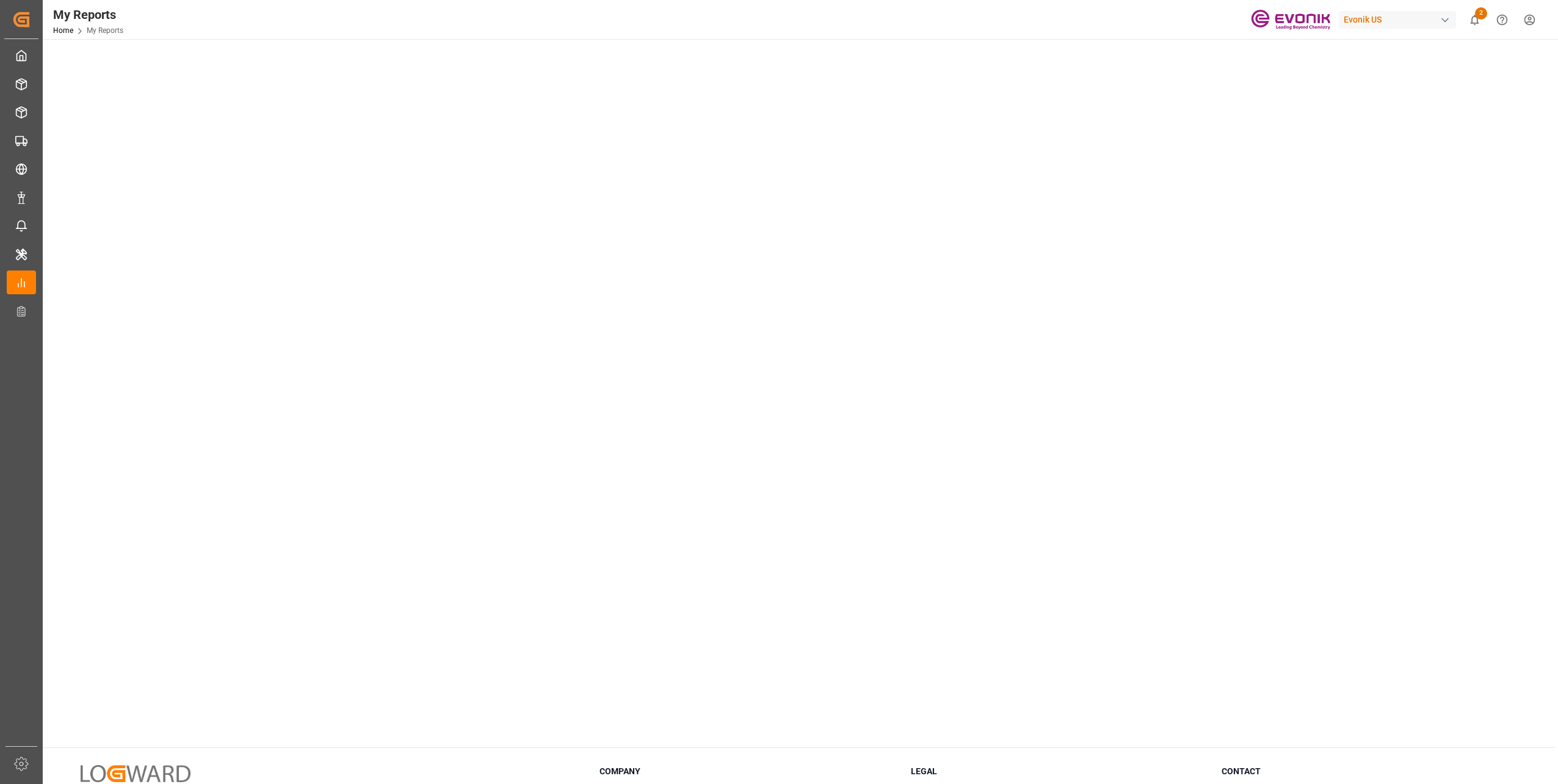
scroll to position [411, 0]
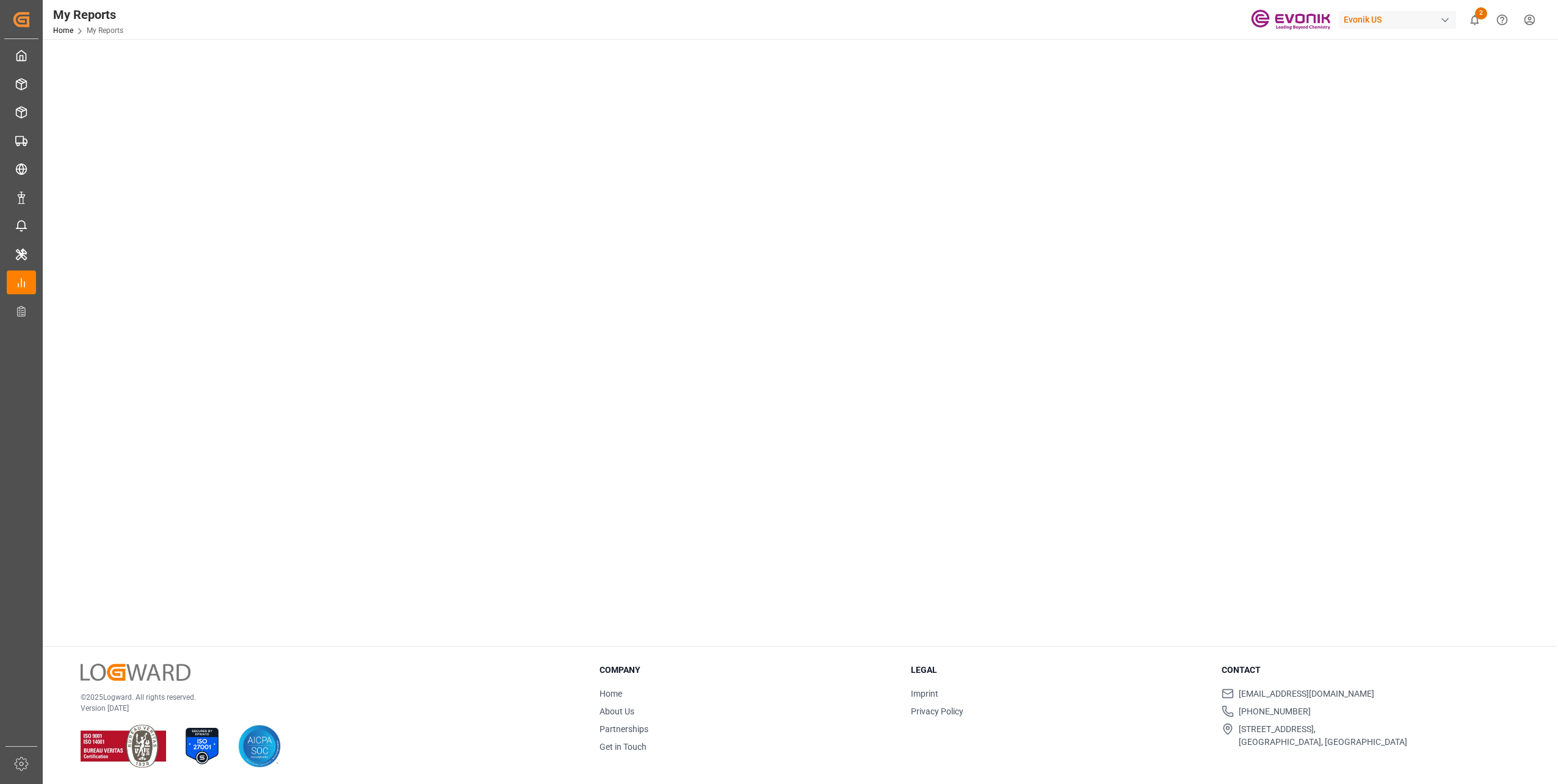
click at [925, 332] on tableau-viz at bounding box center [798, 162] width 1493 height 947
click at [919, 310] on tableau-viz at bounding box center [798, 162] width 1493 height 947
click at [920, 277] on tableau-viz at bounding box center [798, 162] width 1493 height 947
click at [974, 280] on tableau-viz at bounding box center [798, 162] width 1493 height 947
click at [924, 252] on tableau-viz at bounding box center [798, 162] width 1493 height 947
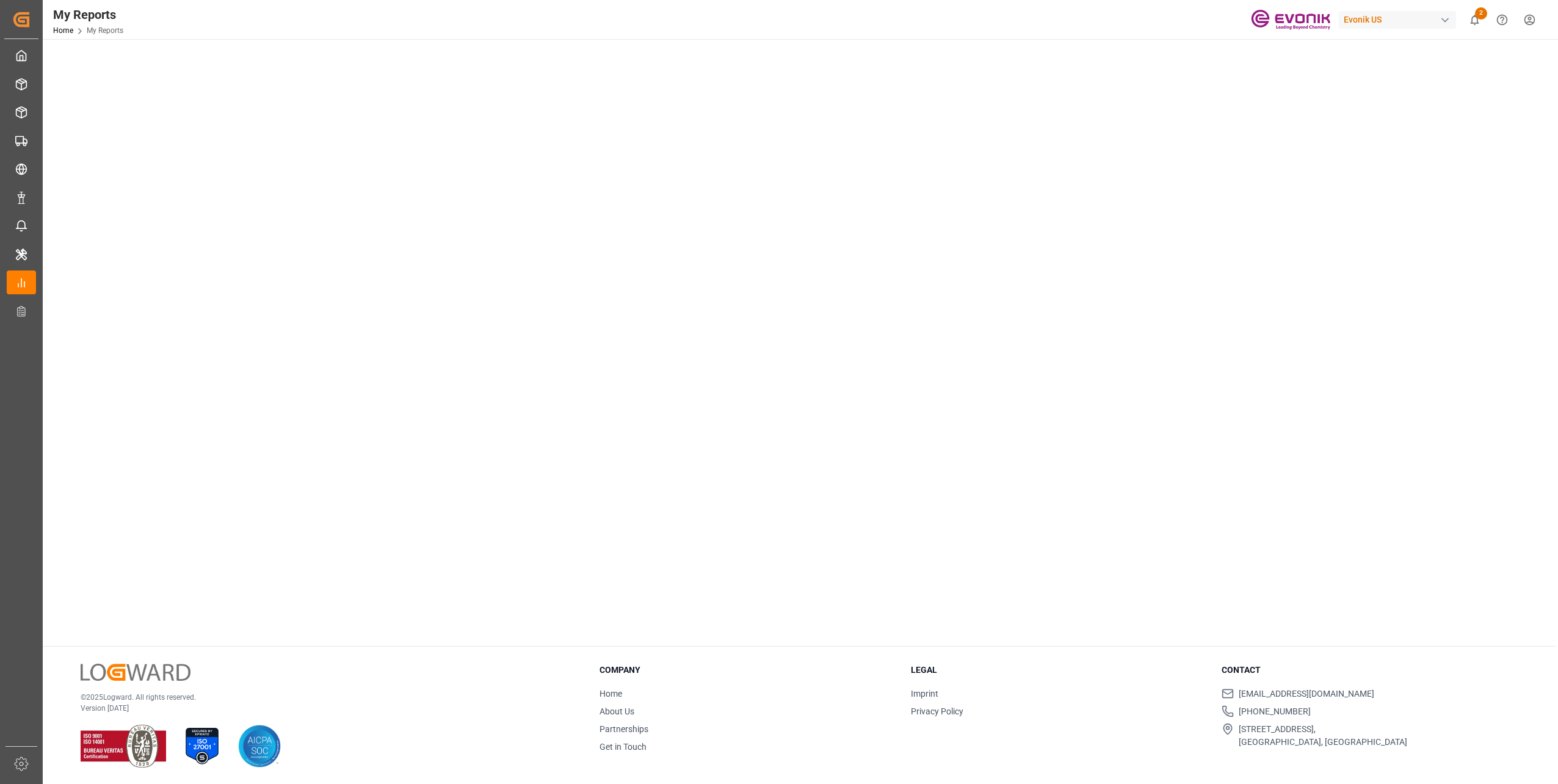
click at [910, 272] on tableau-viz at bounding box center [798, 162] width 1493 height 947
click at [919, 276] on tableau-viz at bounding box center [798, 162] width 1493 height 947
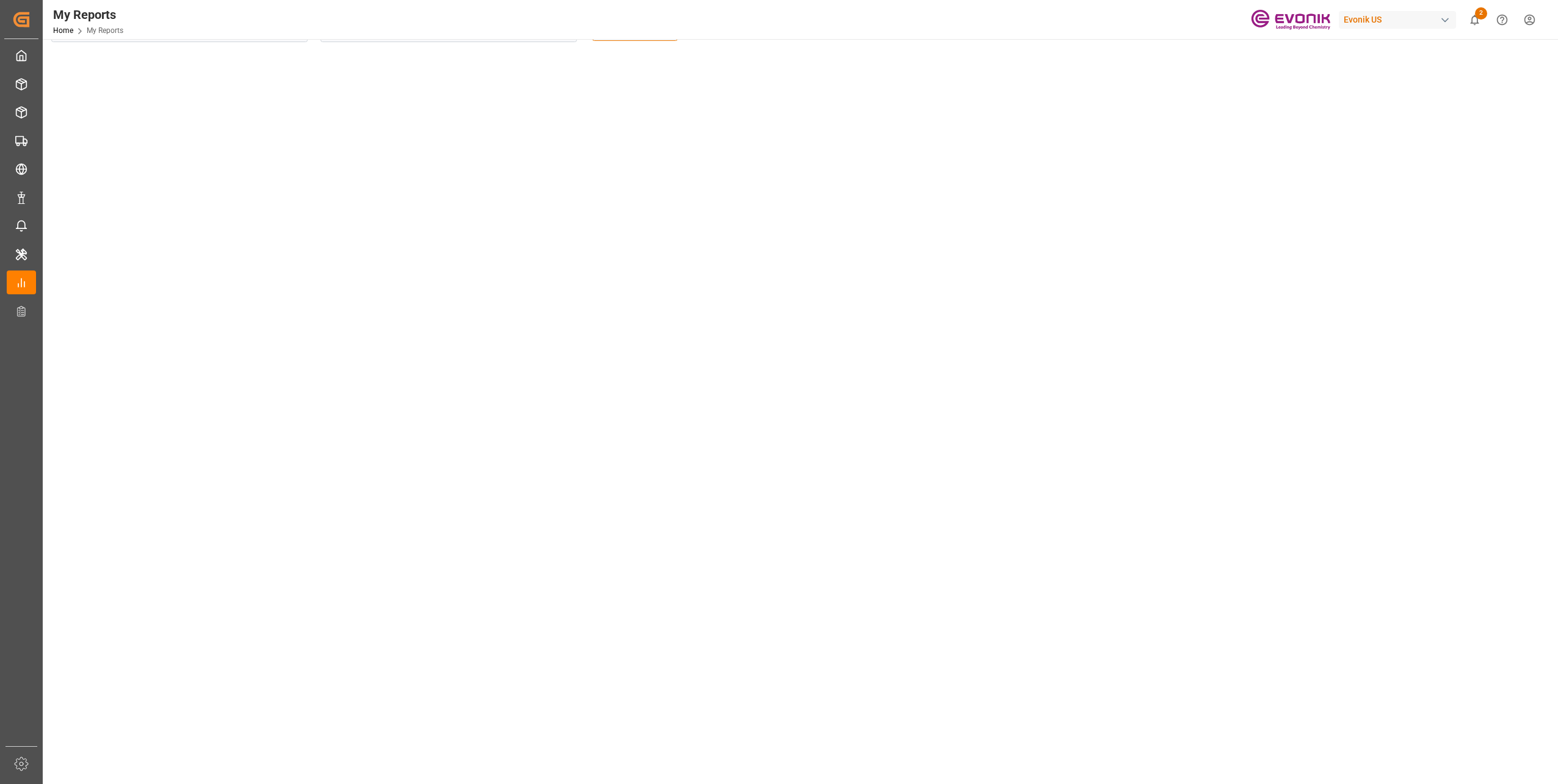
scroll to position [0, 0]
click at [942, 190] on tableau-viz at bounding box center [798, 573] width 1493 height 947
click at [967, 188] on tableau-viz at bounding box center [798, 573] width 1493 height 947
click at [929, 177] on tableau-viz at bounding box center [798, 573] width 1493 height 947
click at [930, 166] on tableau-viz at bounding box center [798, 573] width 1493 height 947
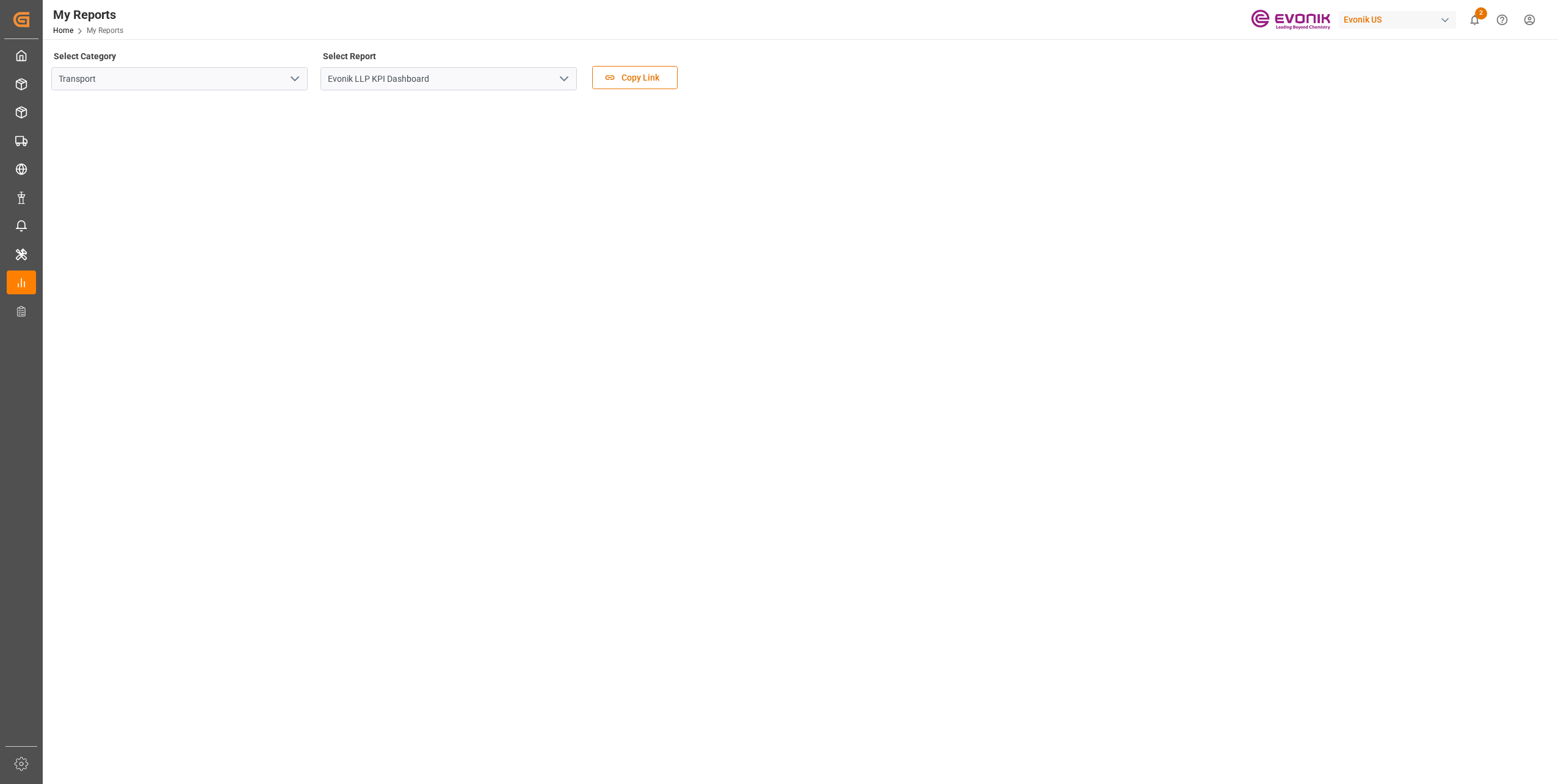
click at [1083, 405] on tableau-viz at bounding box center [798, 573] width 1493 height 947
click at [1184, 403] on tableau-viz at bounding box center [798, 573] width 1493 height 947
